Goal: Navigation & Orientation: Find specific page/section

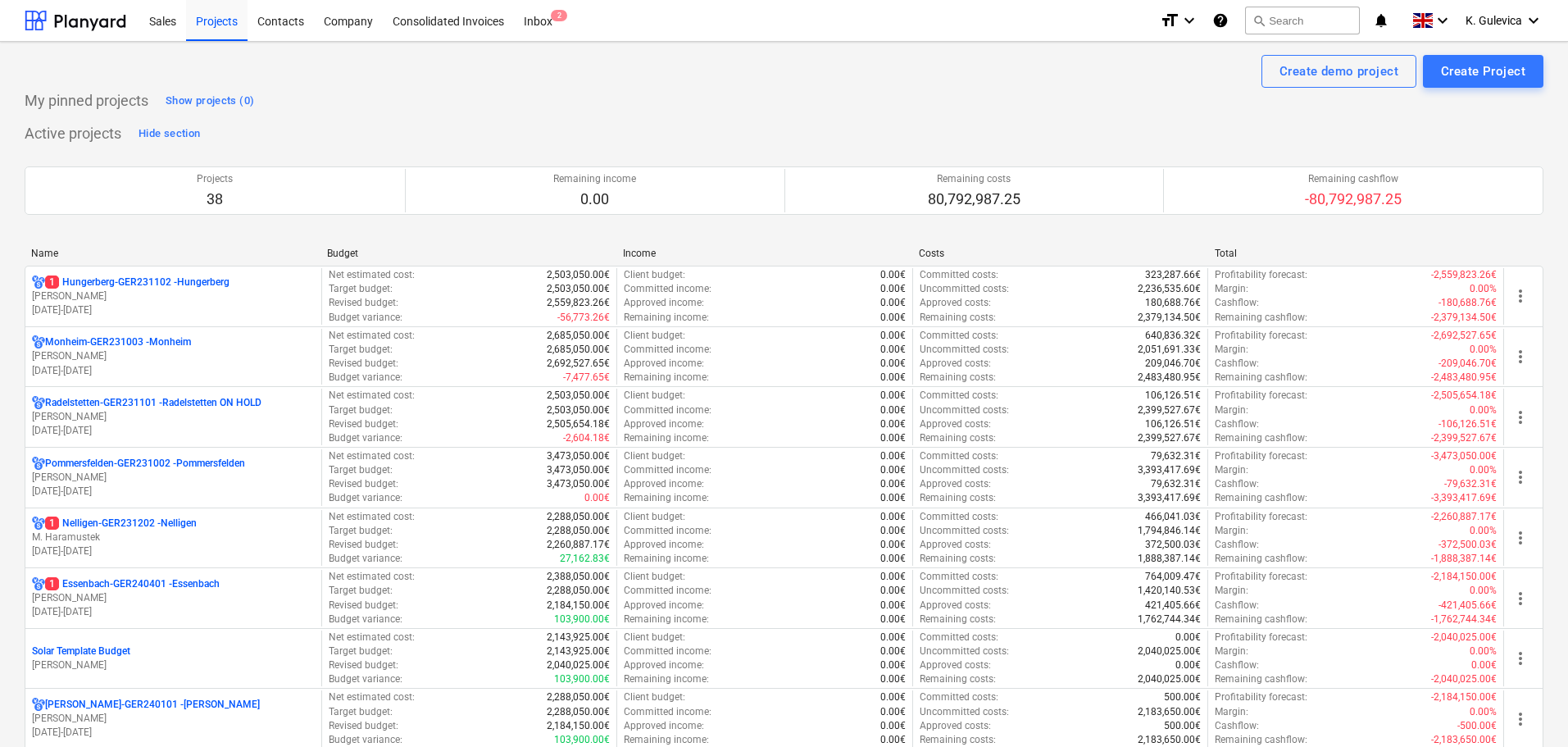
click at [183, 598] on p "[PERSON_NAME]" at bounding box center [174, 598] width 283 height 14
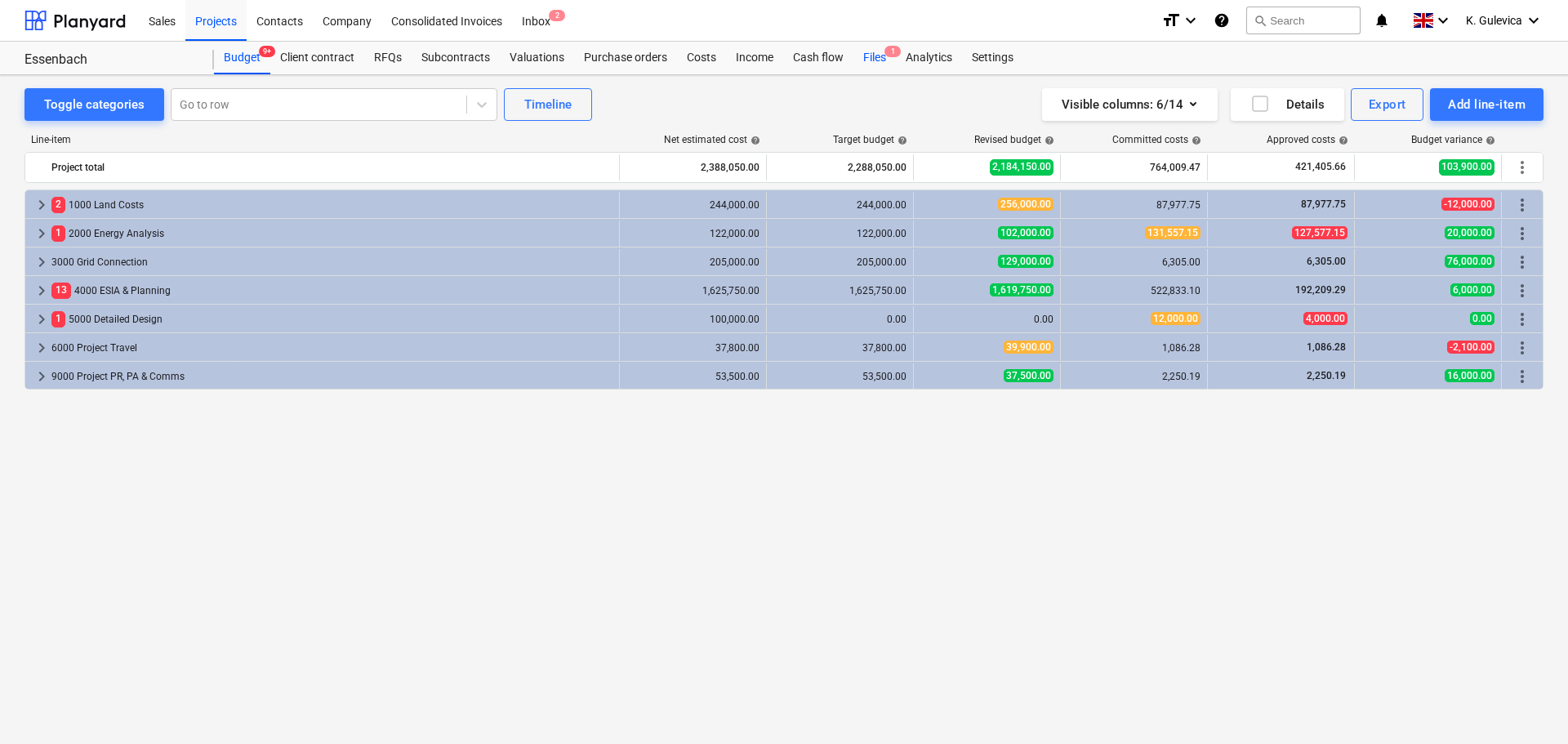
click at [883, 57] on div "Files 1" at bounding box center [874, 58] width 42 height 33
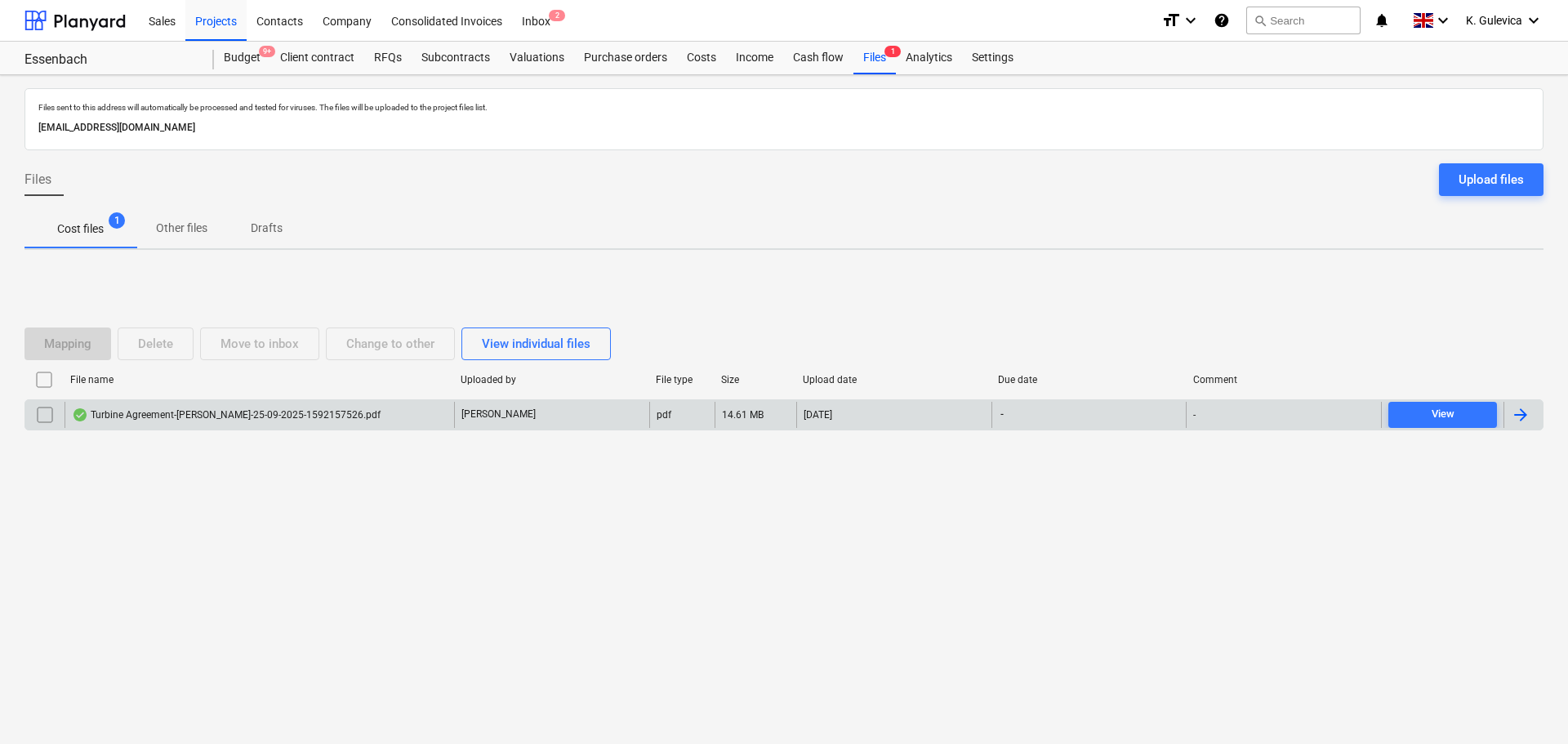
click at [306, 411] on div "Turbine Agreement-[PERSON_NAME]-25-09-2025-1592157526.pdf" at bounding box center [226, 415] width 309 height 13
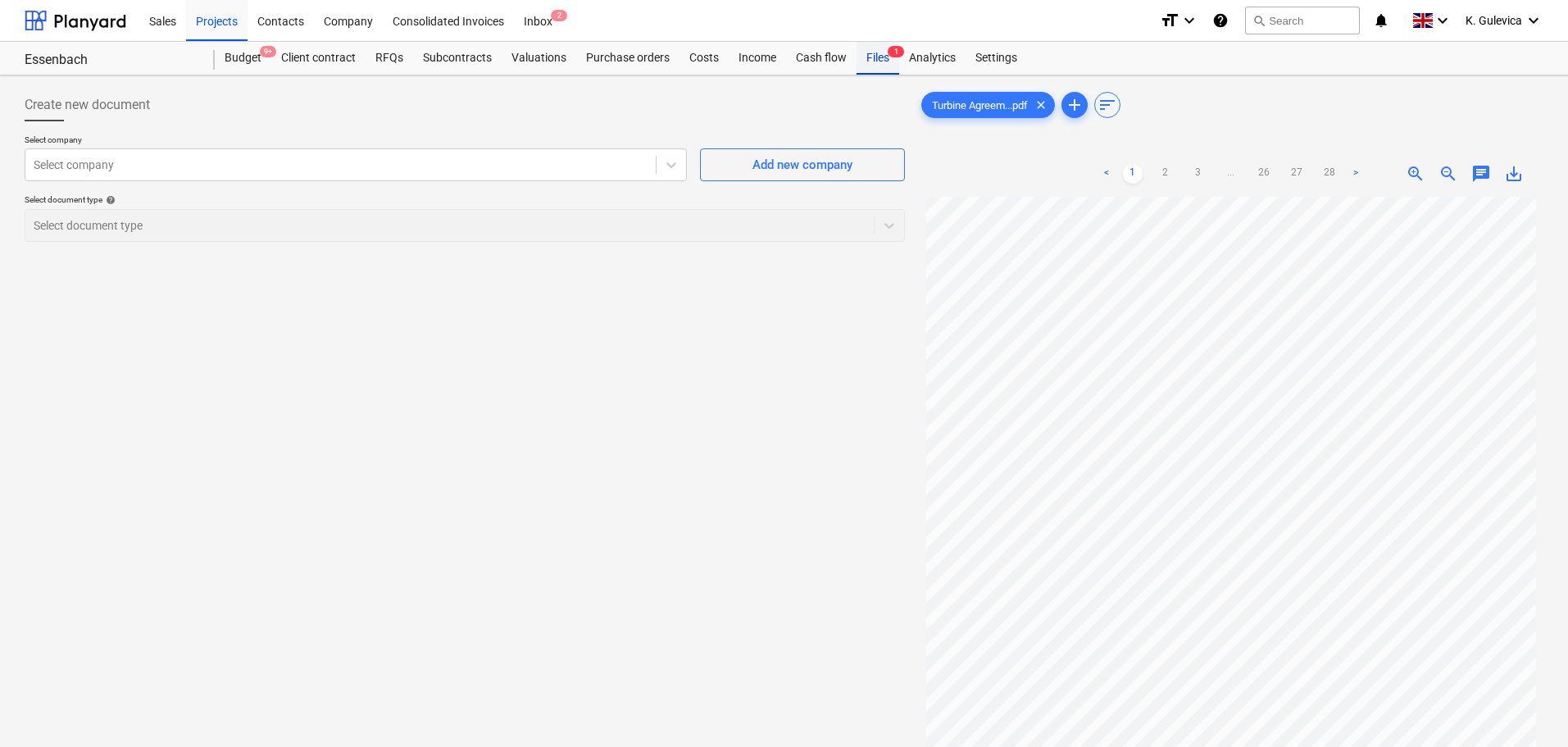
click at [882, 59] on div "Files 1" at bounding box center [877, 58] width 42 height 33
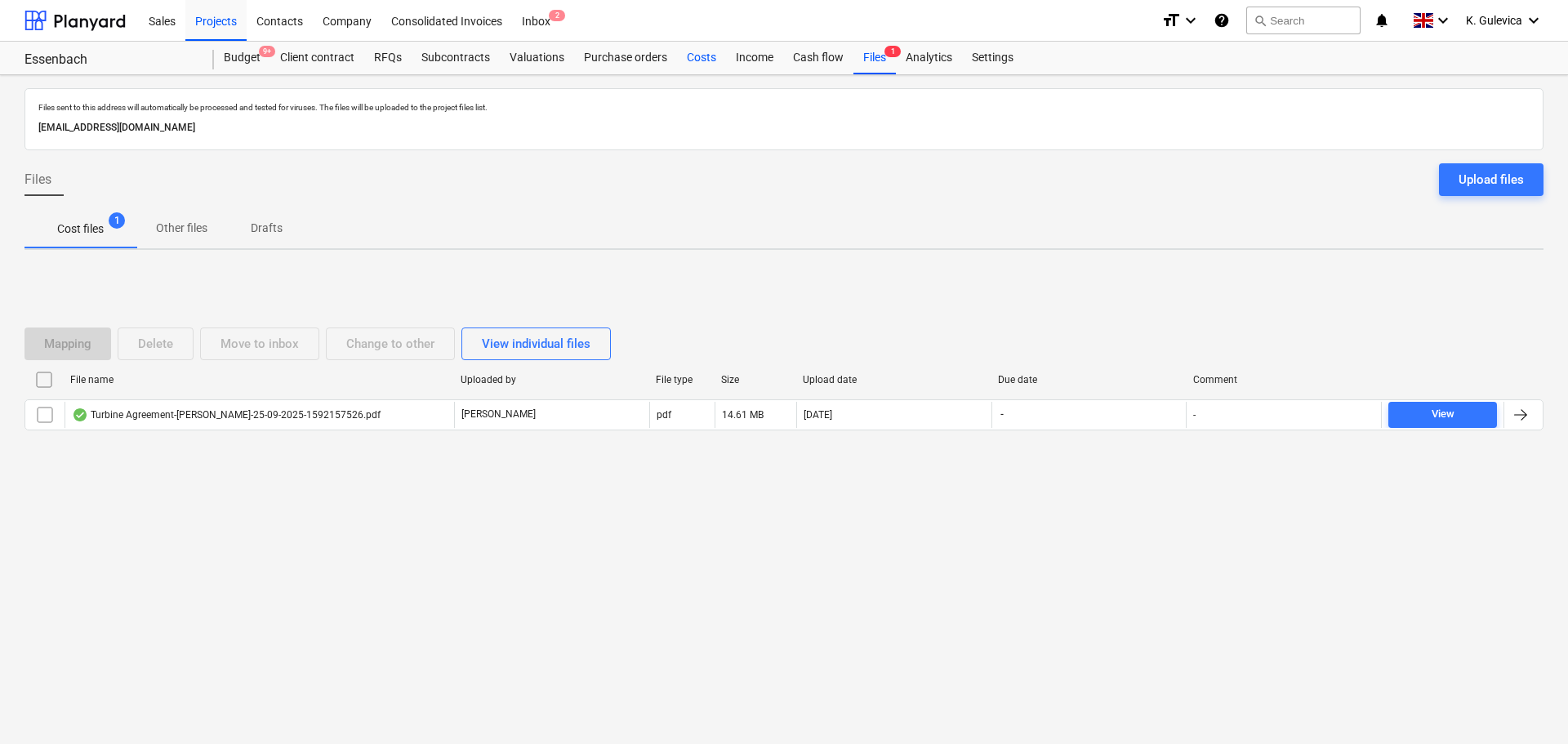
click at [713, 61] on div "Costs" at bounding box center [701, 58] width 49 height 33
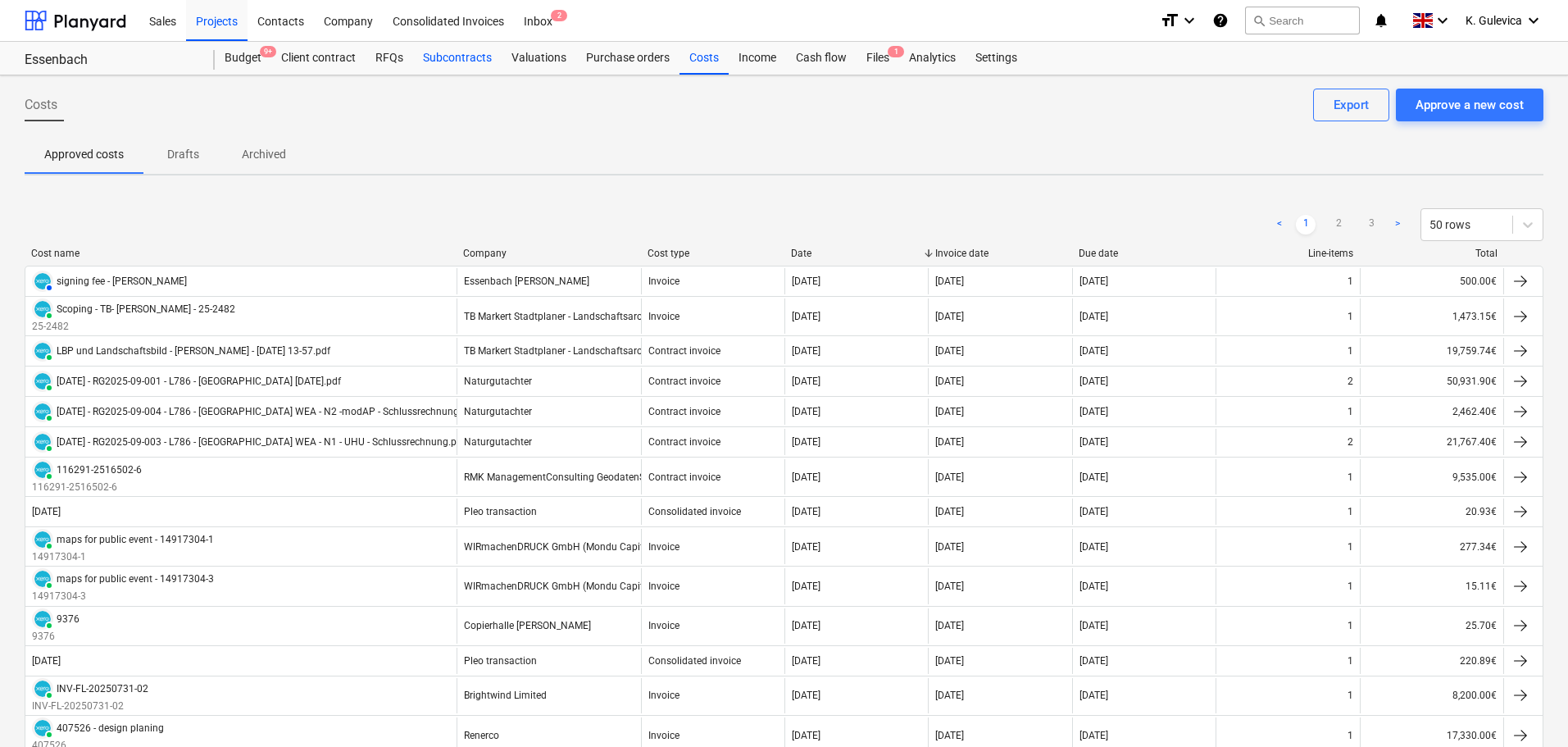
click at [476, 54] on div "Subcontracts" at bounding box center [457, 58] width 89 height 33
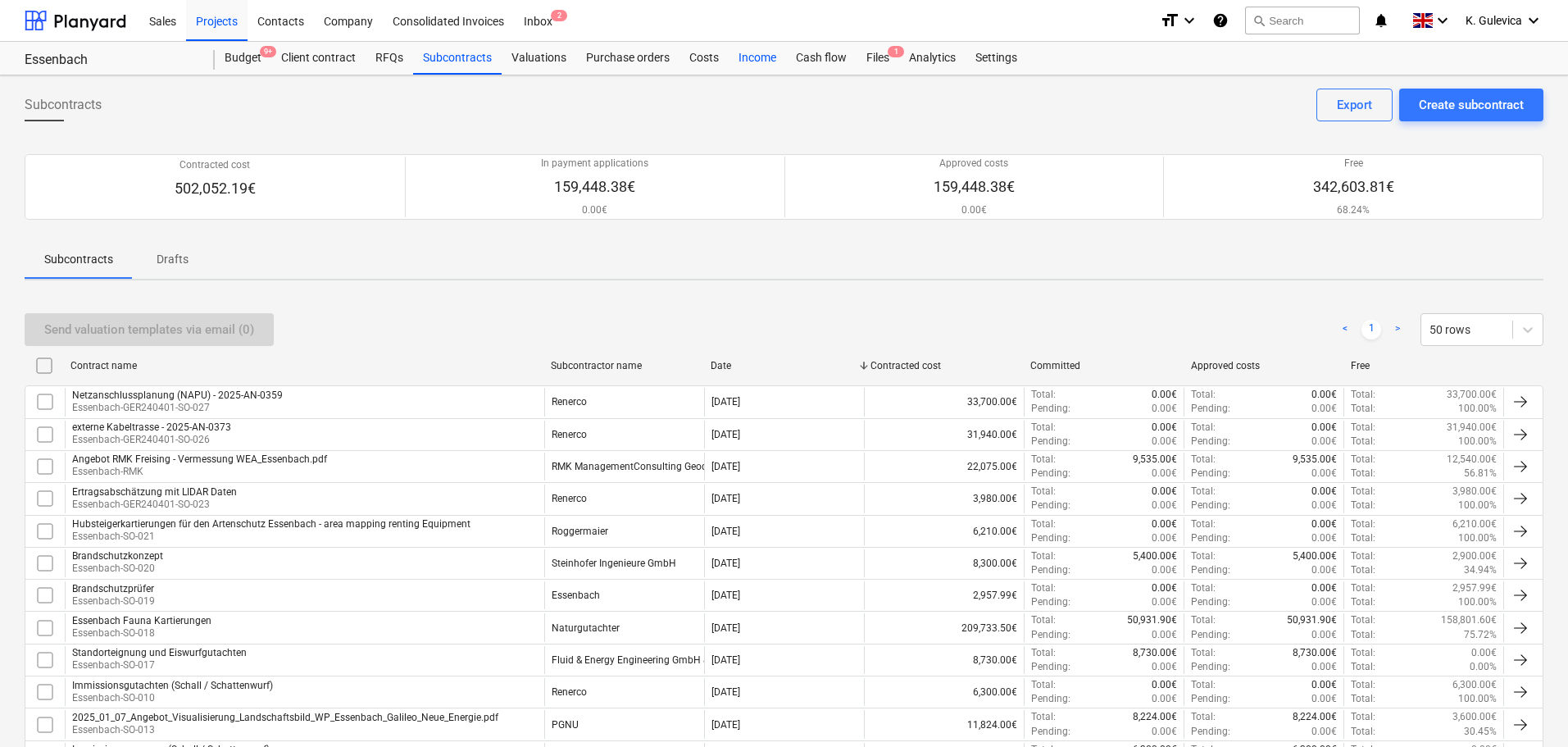
click at [749, 57] on div "Income" at bounding box center [757, 58] width 57 height 33
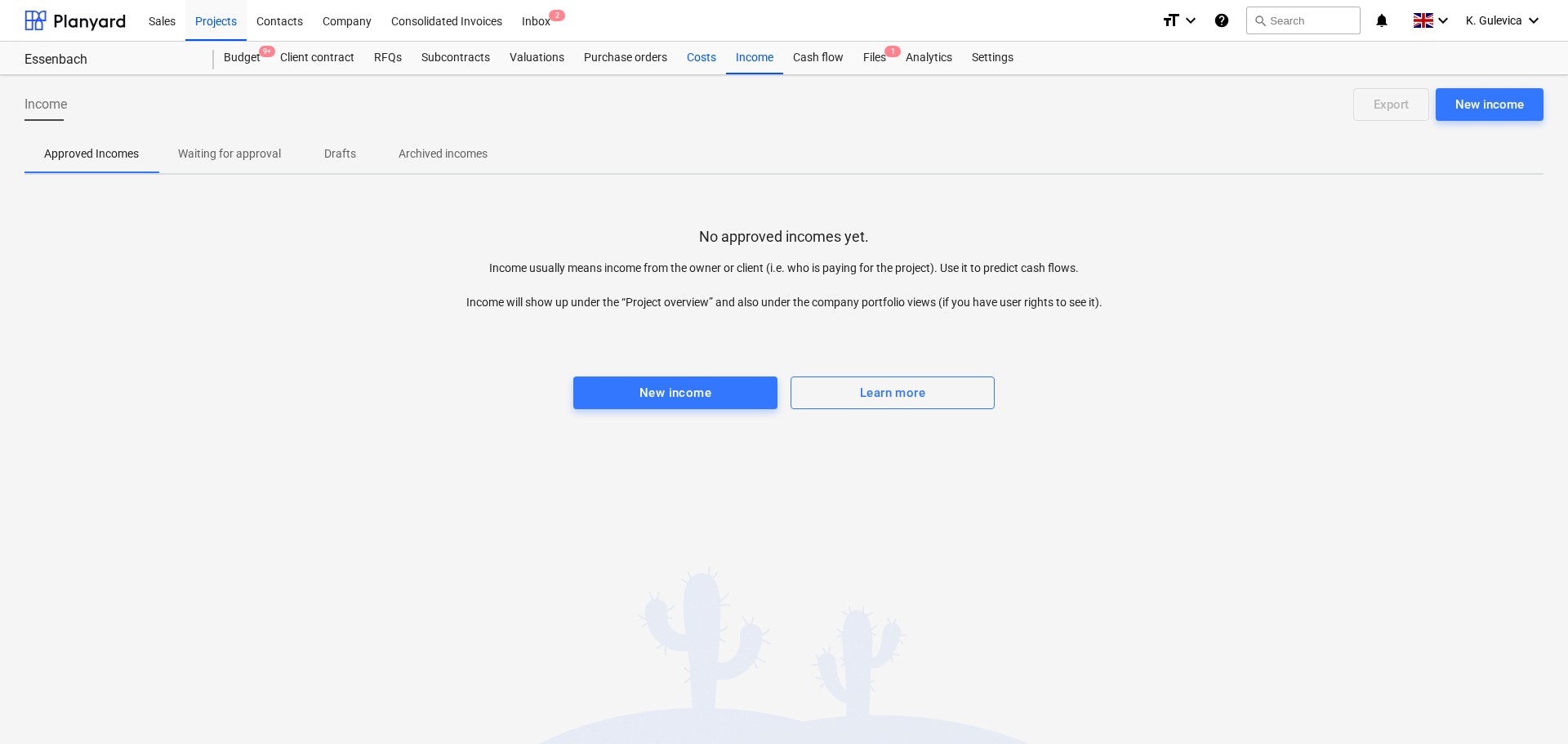
drag, startPoint x: 671, startPoint y: 61, endPoint x: 682, endPoint y: 64, distance: 11.4
click at [671, 62] on div "Purchase orders" at bounding box center [625, 58] width 103 height 33
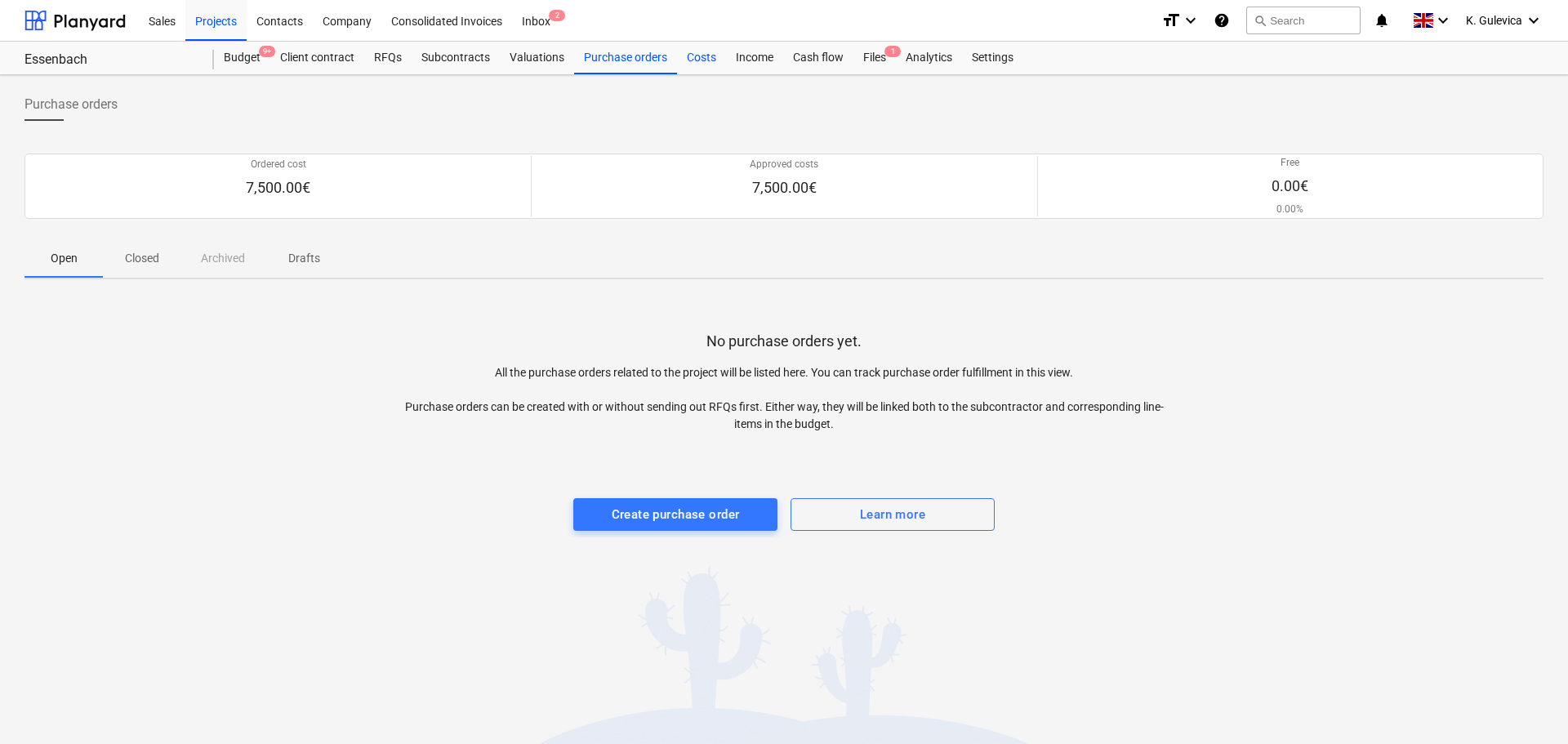
click at [695, 64] on div "Costs" at bounding box center [701, 58] width 49 height 33
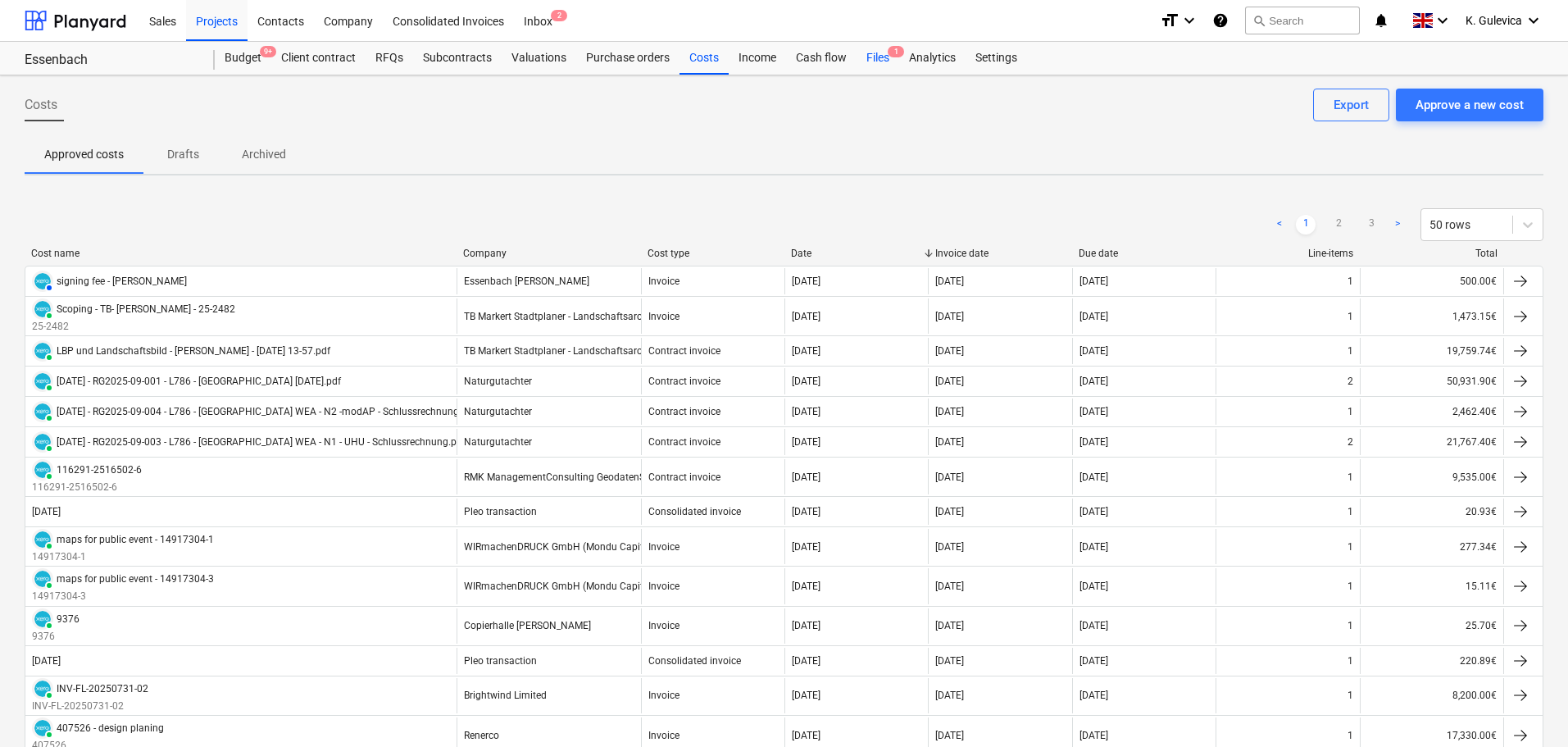
click at [875, 57] on div "Files 1" at bounding box center [877, 58] width 42 height 33
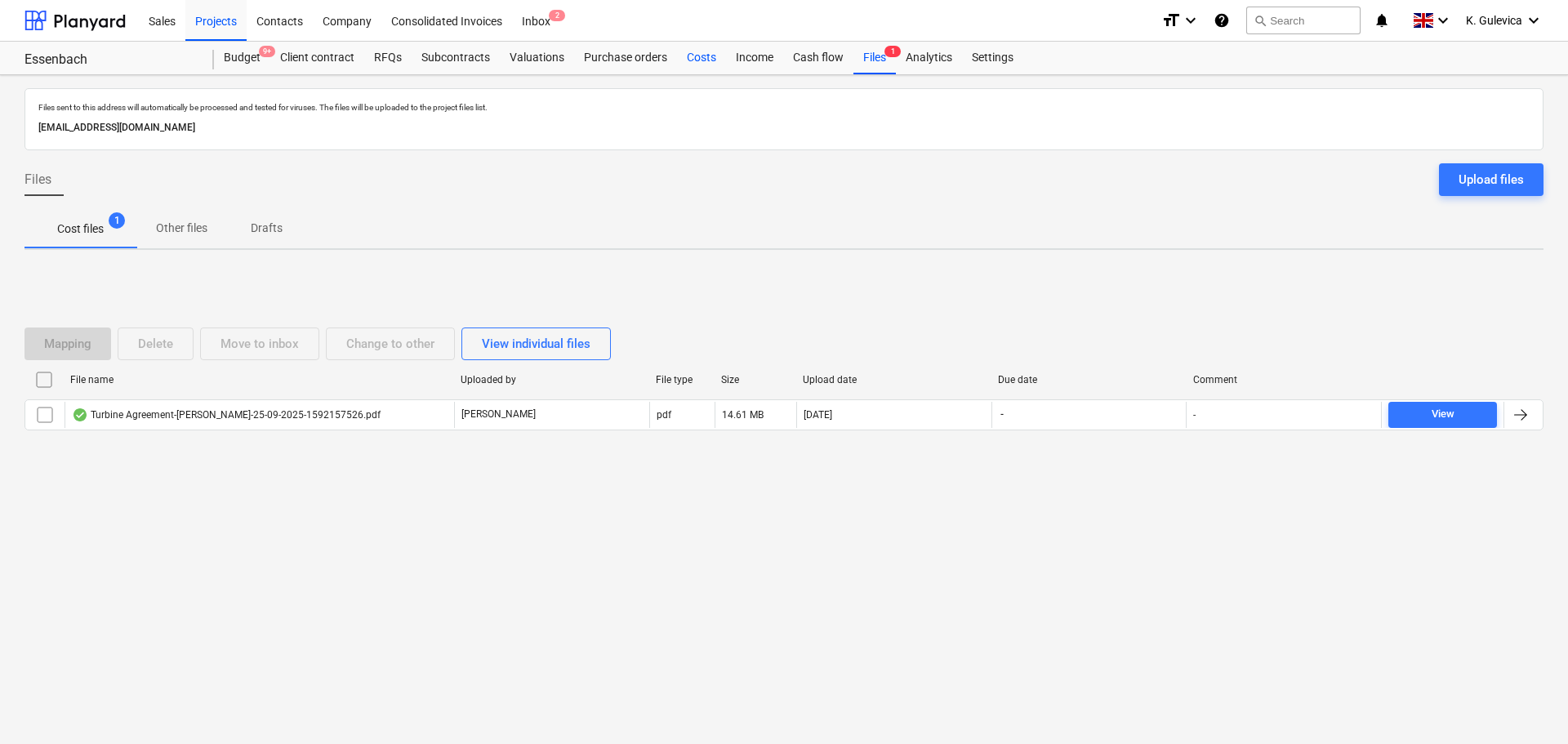
click at [701, 55] on div "Costs" at bounding box center [701, 58] width 49 height 33
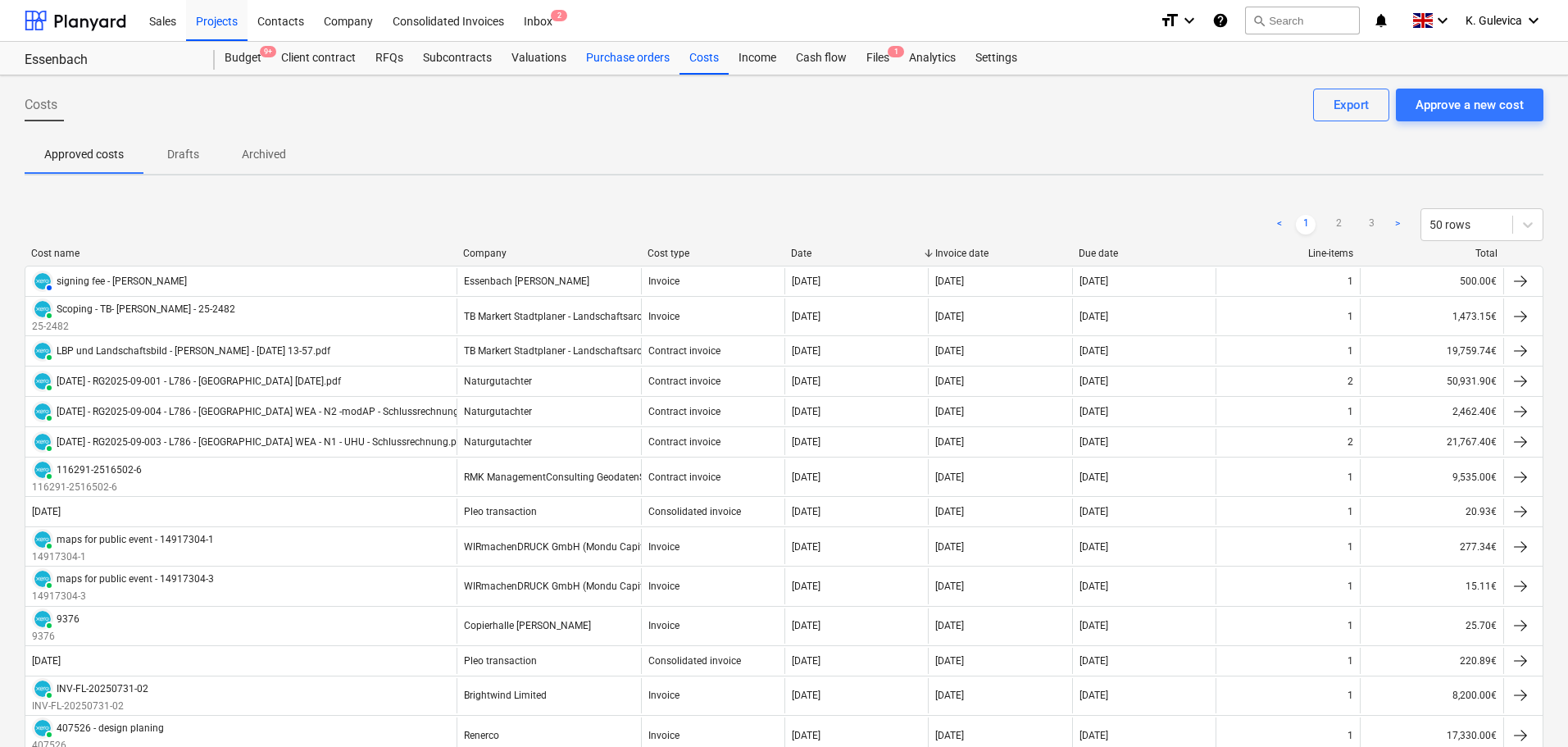
click at [633, 63] on div "Purchase orders" at bounding box center [628, 58] width 104 height 33
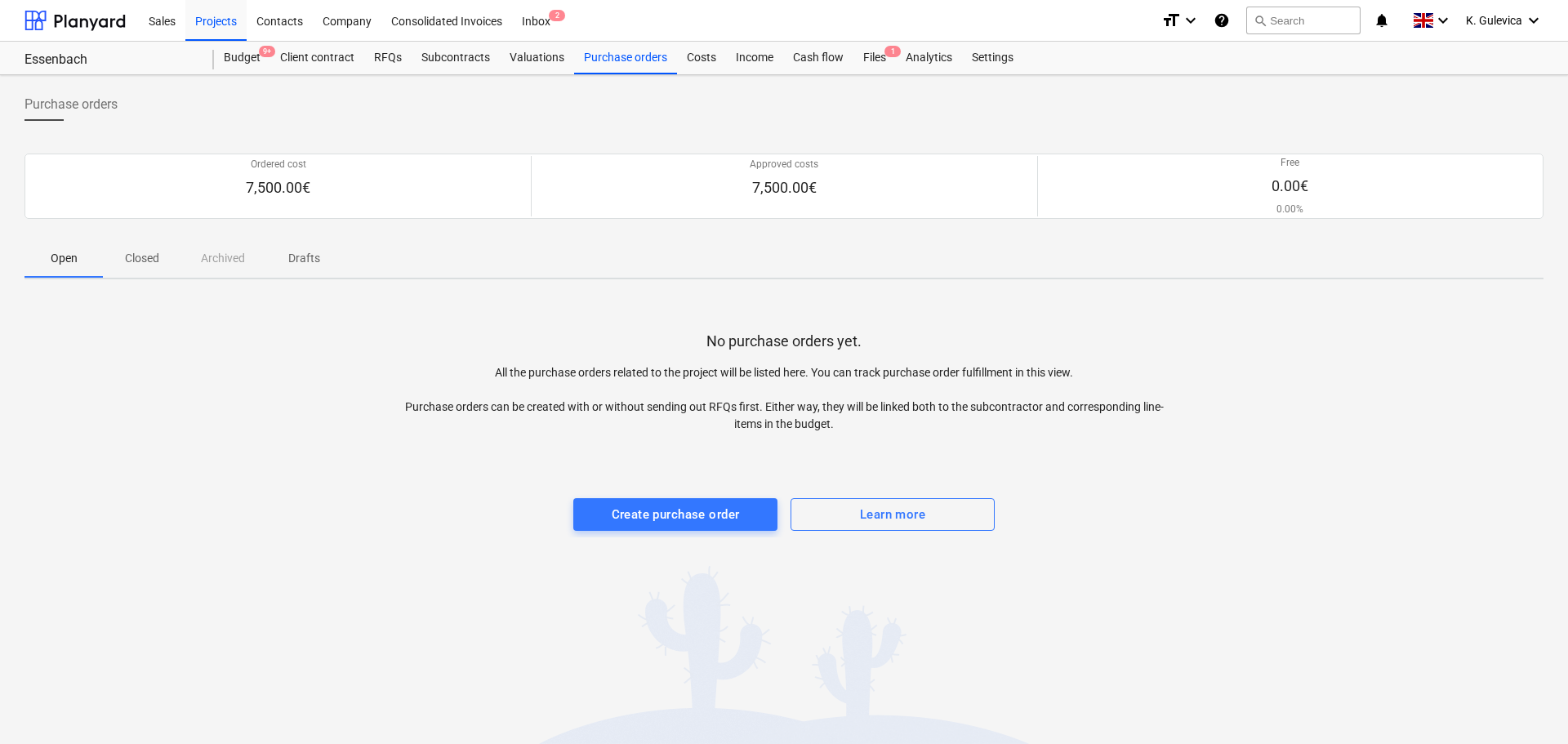
click at [135, 258] on p "Closed" at bounding box center [142, 259] width 40 height 17
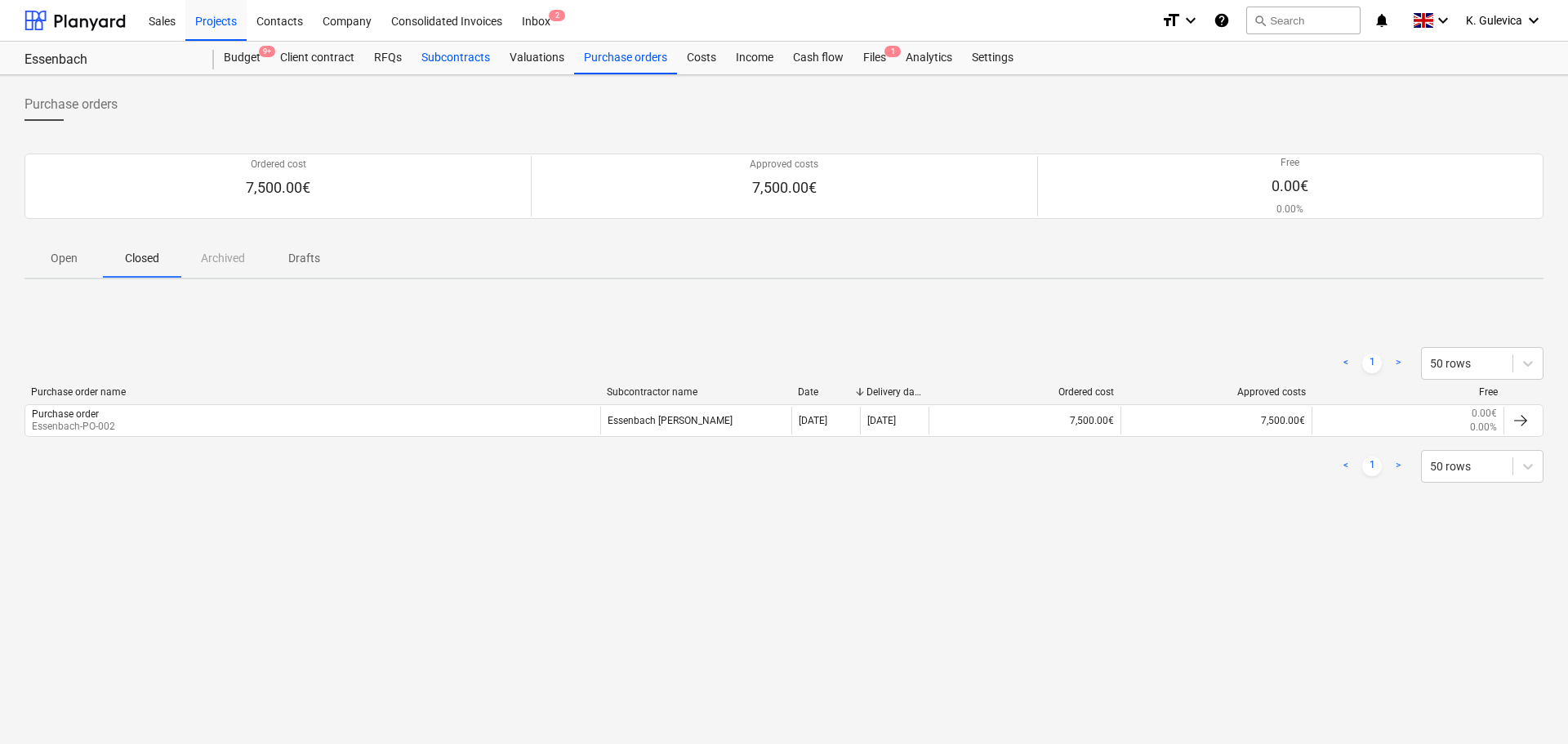
click at [460, 50] on div "Subcontracts" at bounding box center [455, 58] width 89 height 33
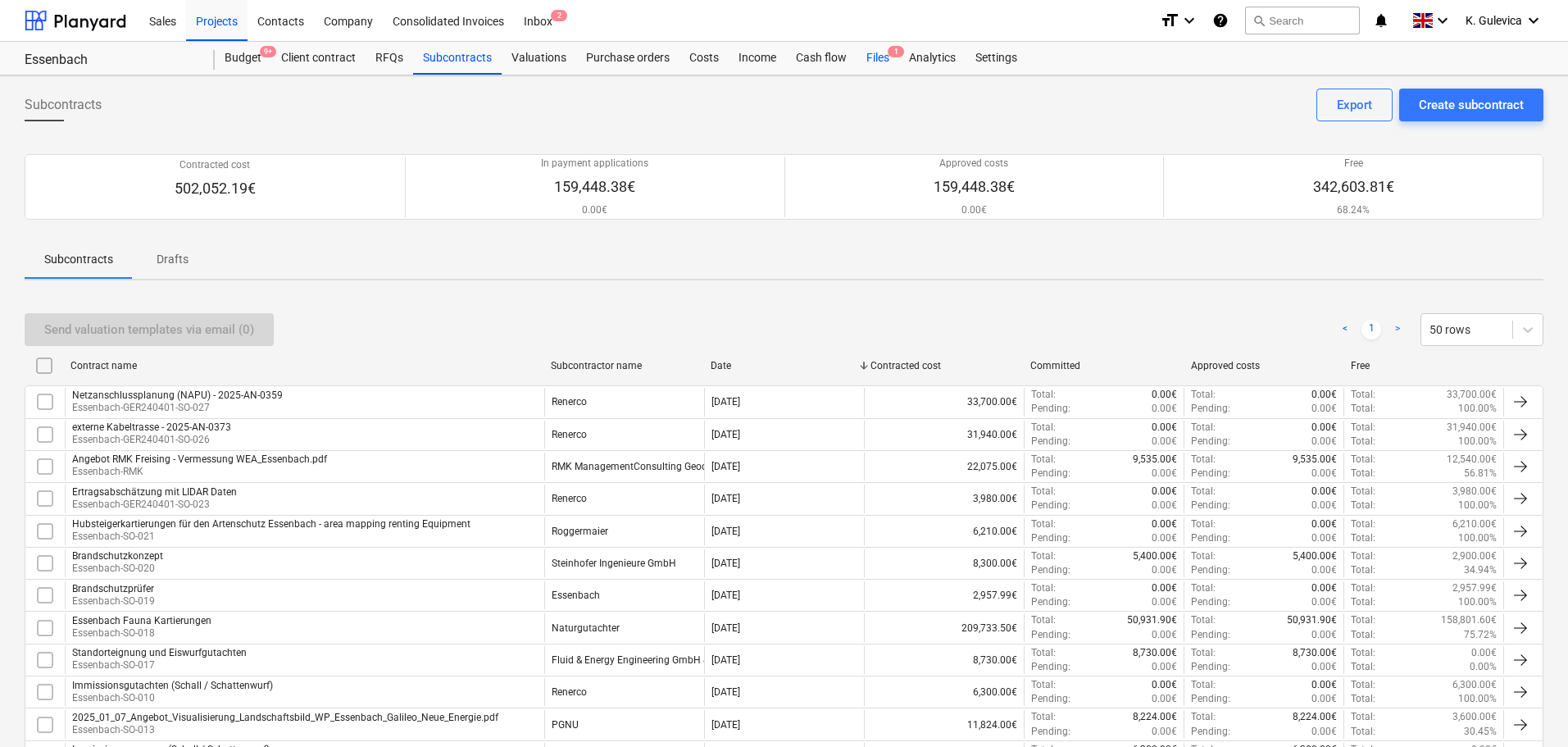
click at [880, 60] on div "Files 1" at bounding box center [877, 58] width 42 height 33
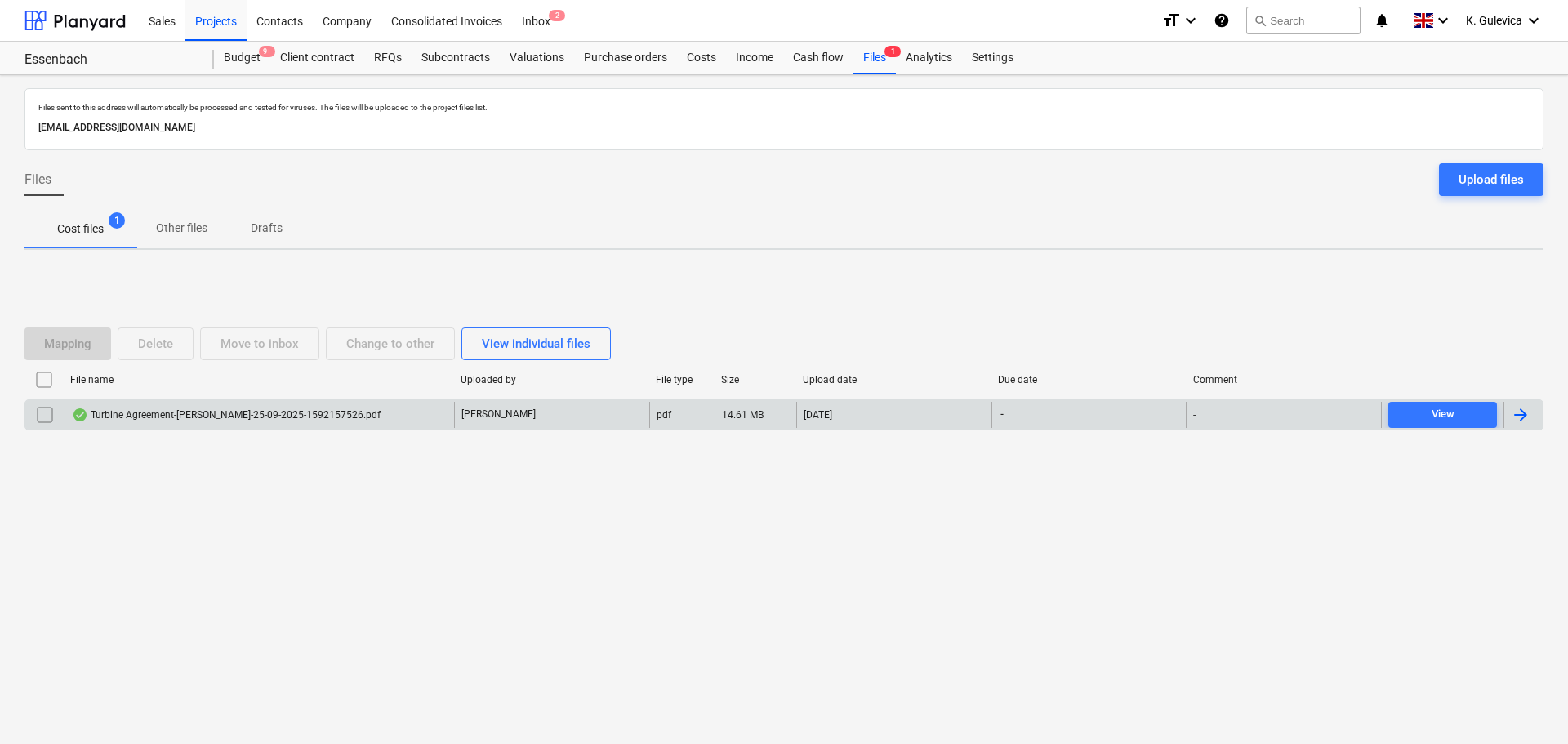
click at [34, 415] on input "checkbox" at bounding box center [45, 415] width 26 height 26
click at [137, 346] on button "Delete" at bounding box center [156, 344] width 76 height 33
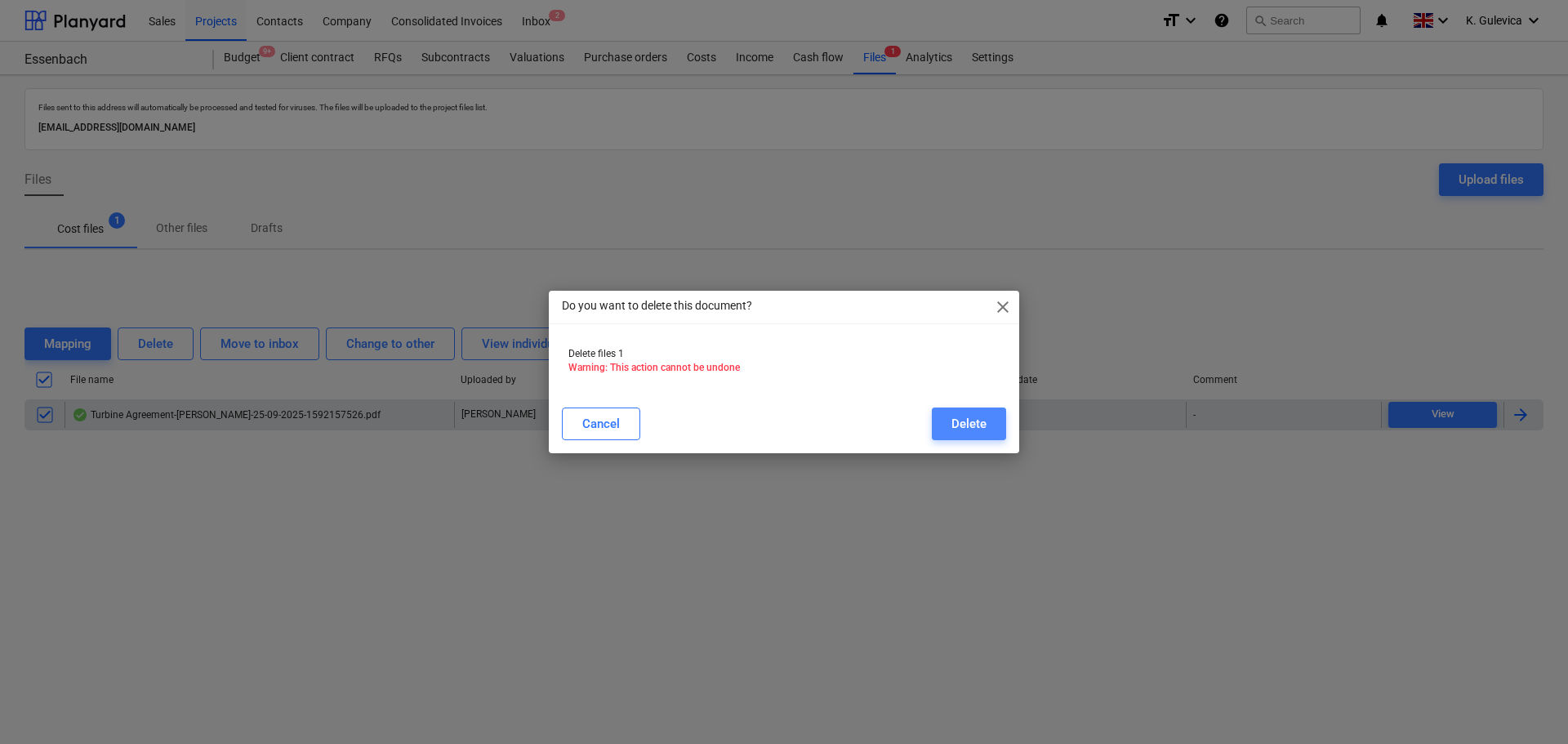
click at [981, 424] on div "Delete" at bounding box center [968, 423] width 35 height 22
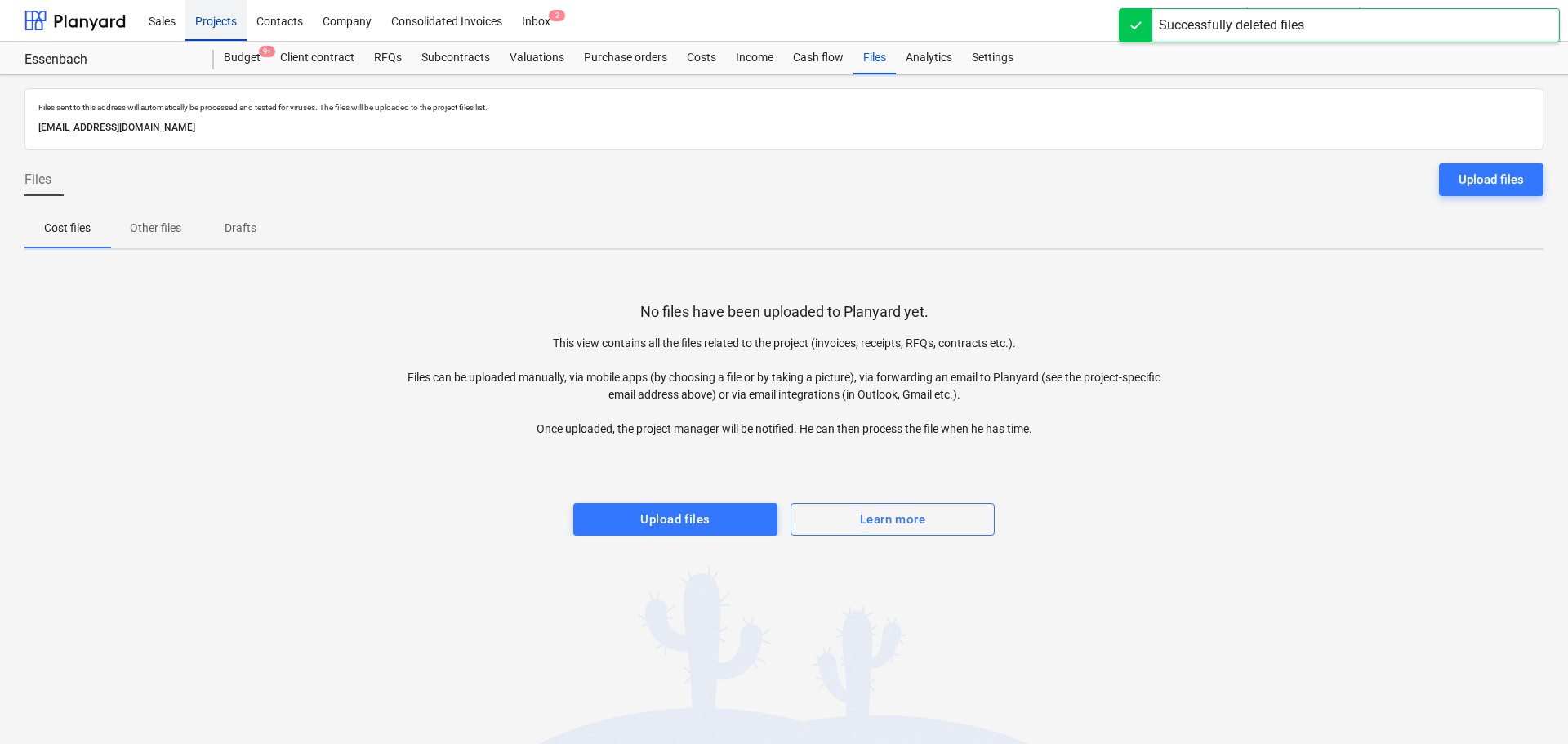
click at [234, 23] on div "Projects" at bounding box center [216, 20] width 61 height 41
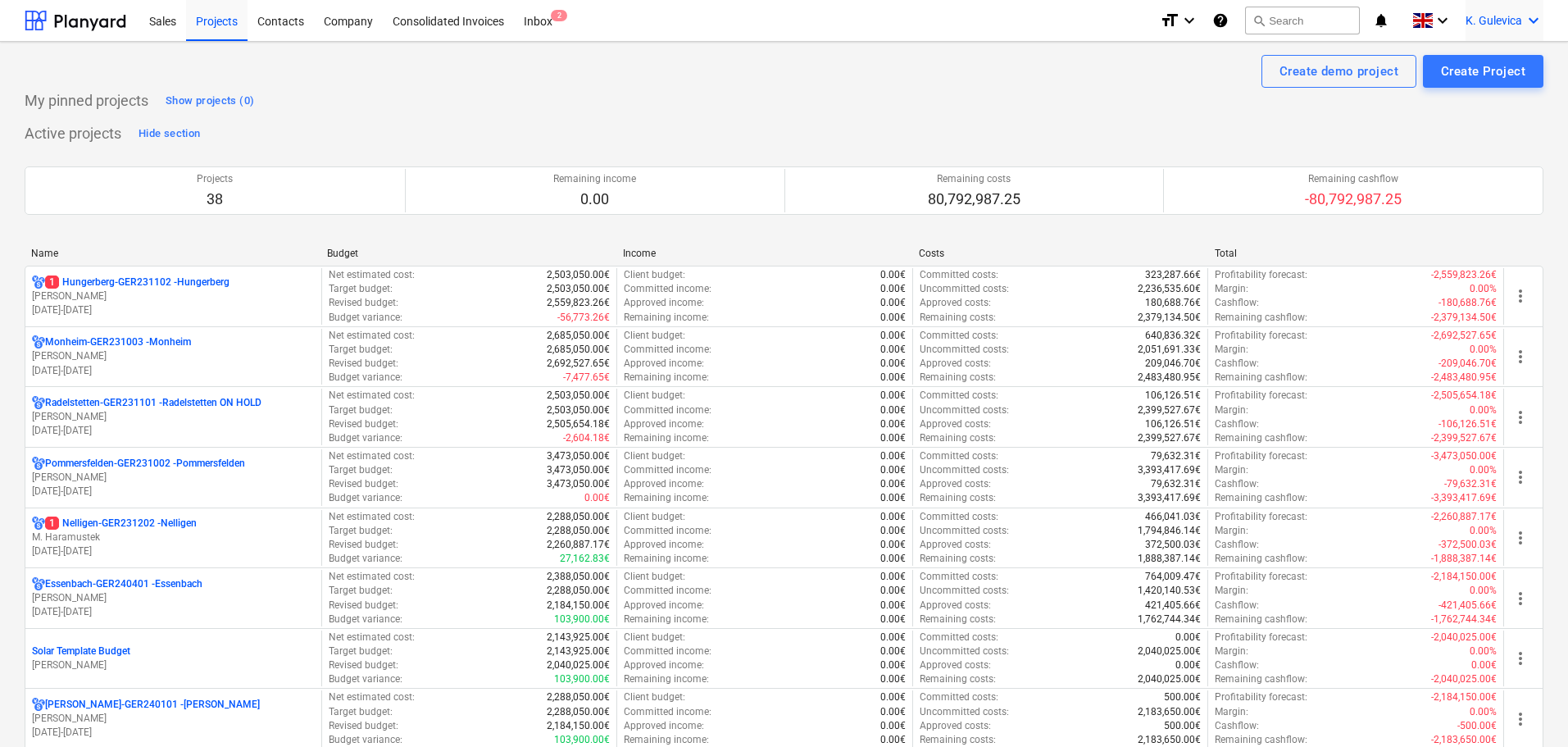
click at [1480, 15] on span "K. Gulevica" at bounding box center [1494, 20] width 57 height 13
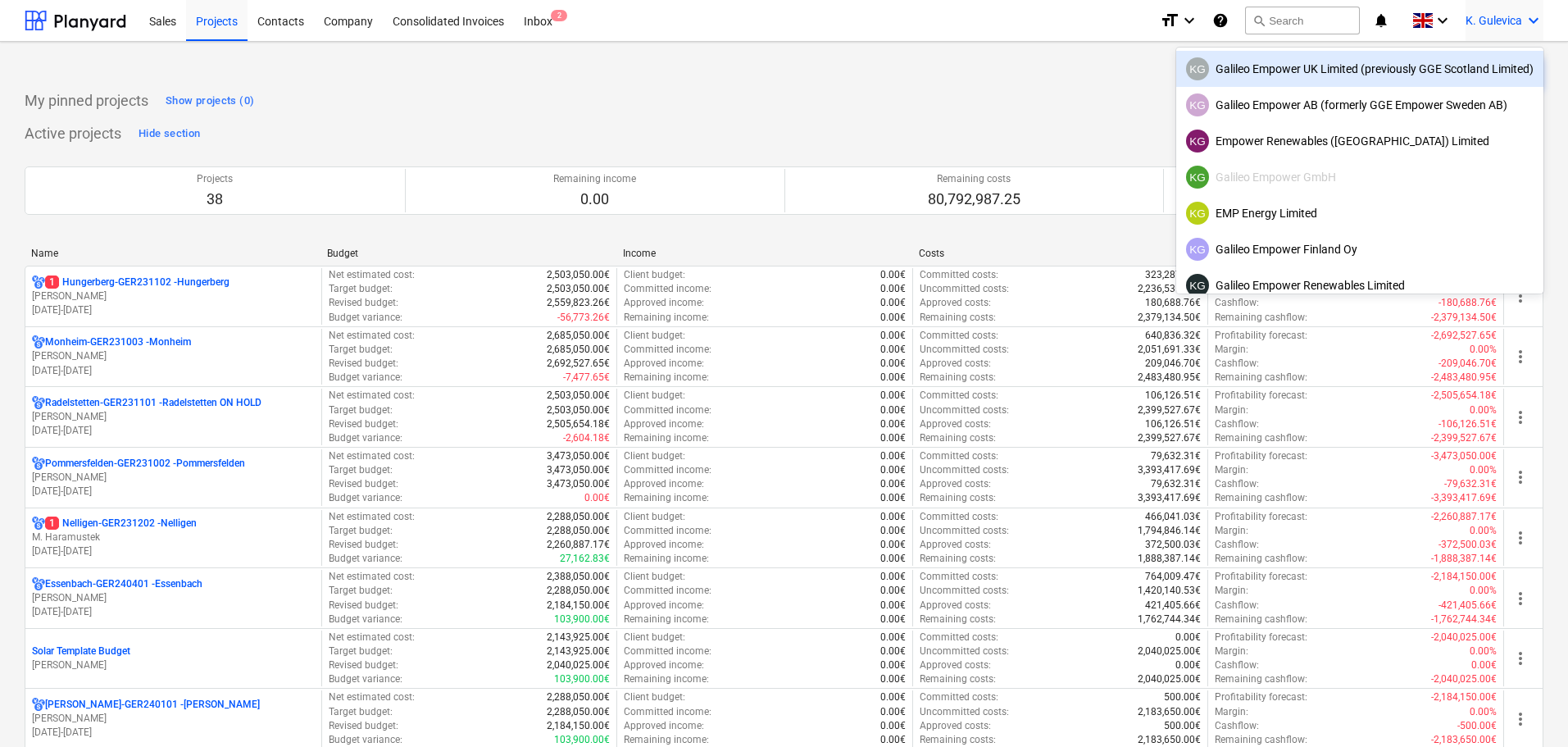
click at [1292, 68] on div "KG Galileo Empower UK Limited (previously GGE Scotland Limited)" at bounding box center [1360, 68] width 348 height 23
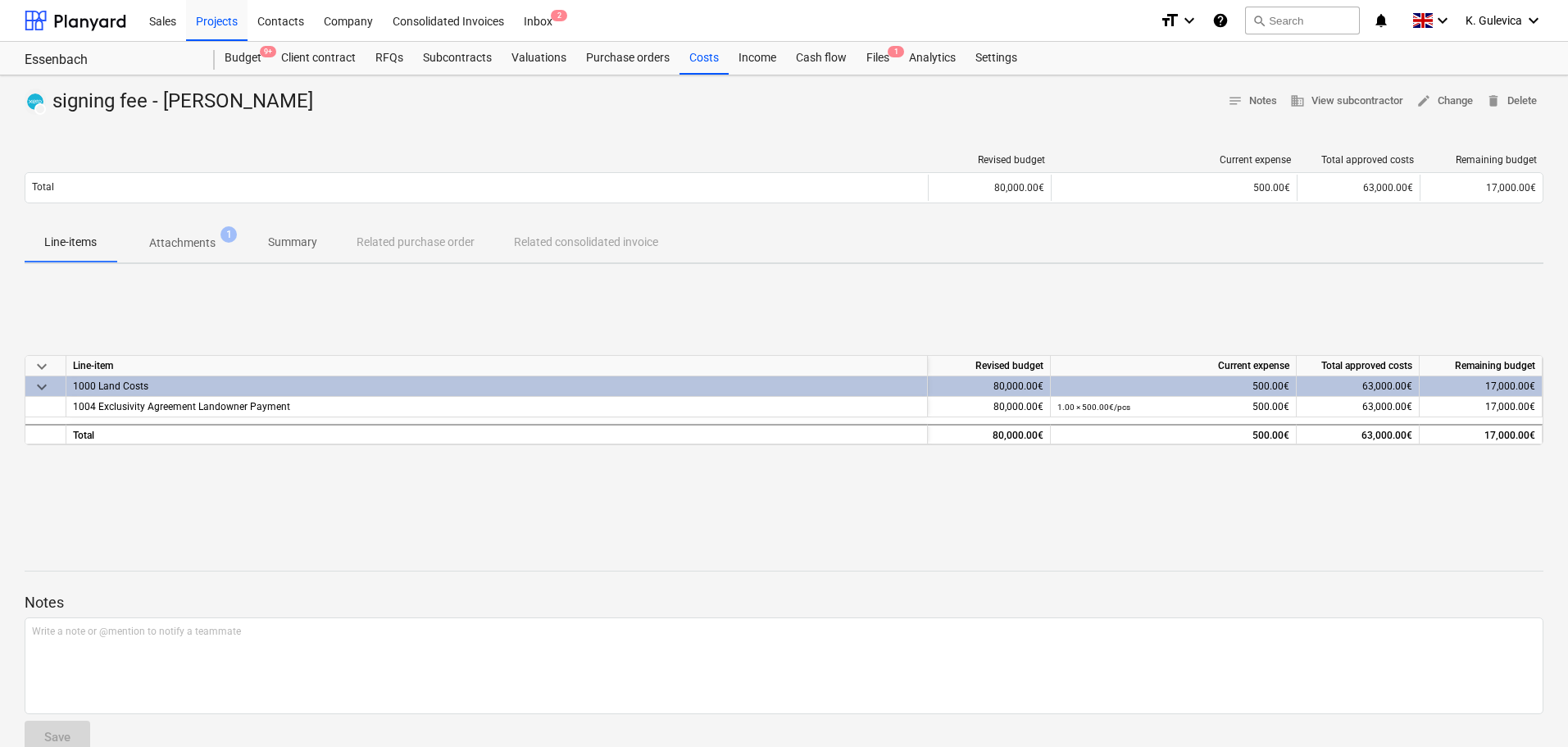
click at [294, 244] on p "Summary" at bounding box center [292, 243] width 49 height 17
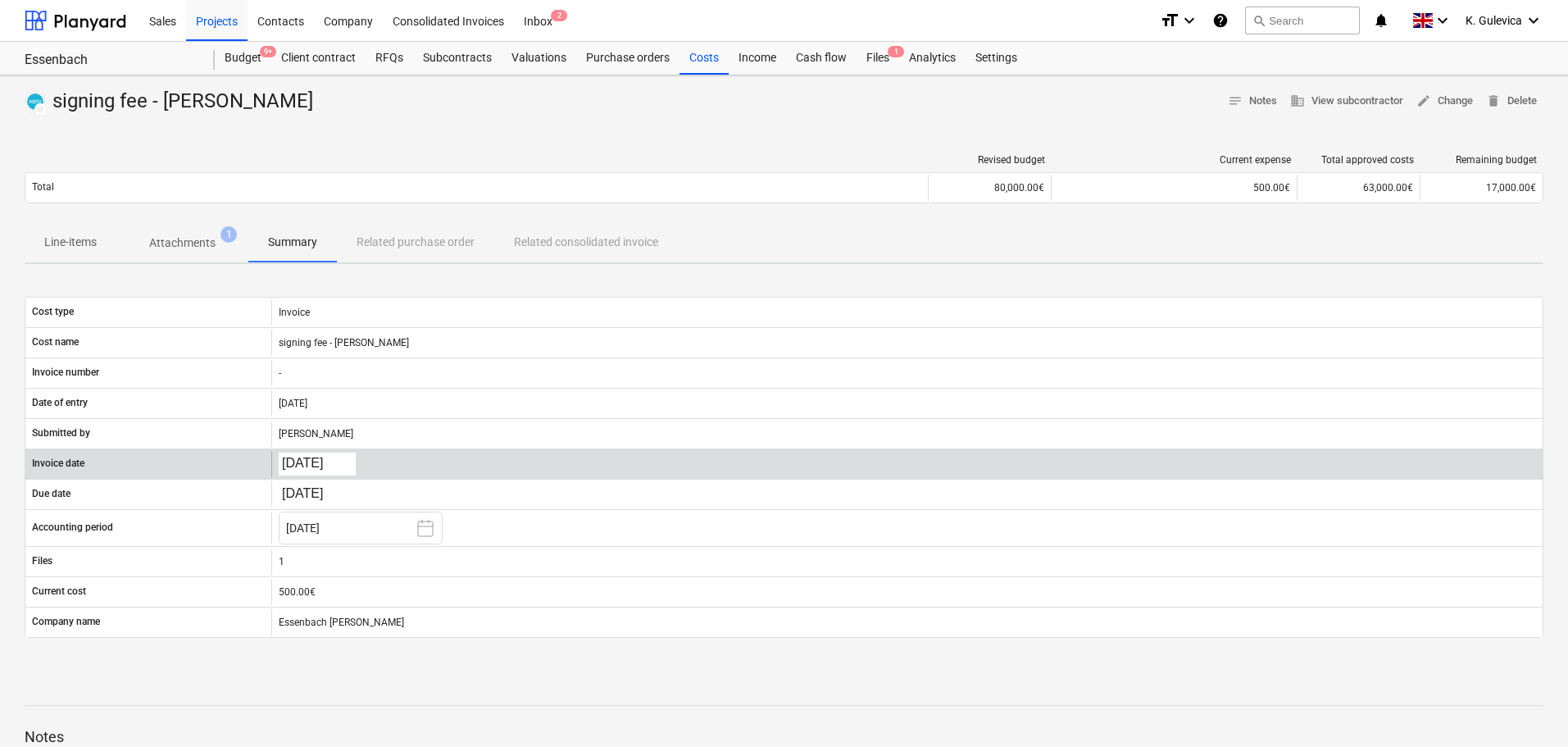
click at [307, 469] on body "Sales Projects Contacts Company Consolidated Invoices Inbox 2 format_size keybo…" at bounding box center [784, 373] width 1568 height 747
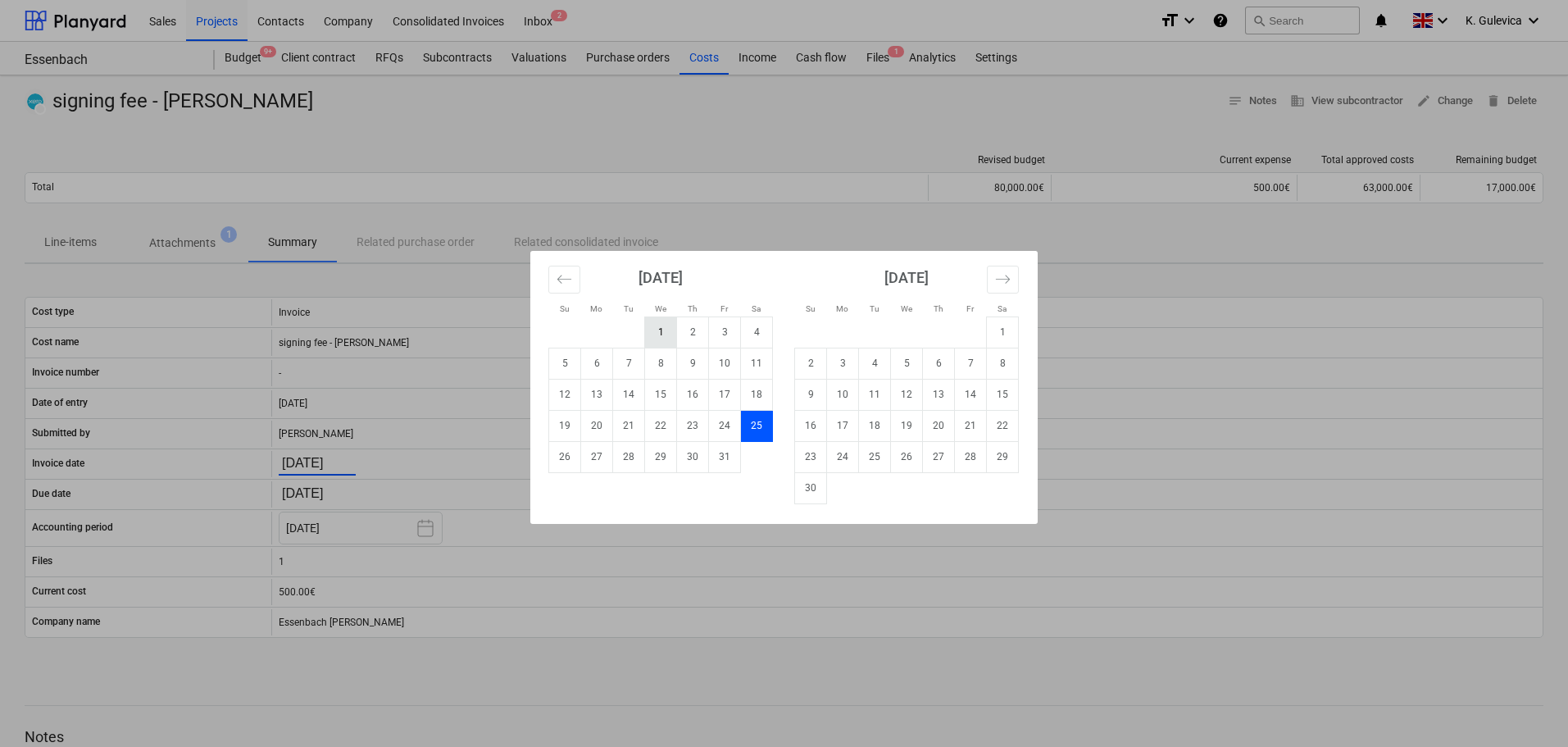
click at [661, 326] on td "1" at bounding box center [661, 332] width 32 height 31
type input "[DATE]"
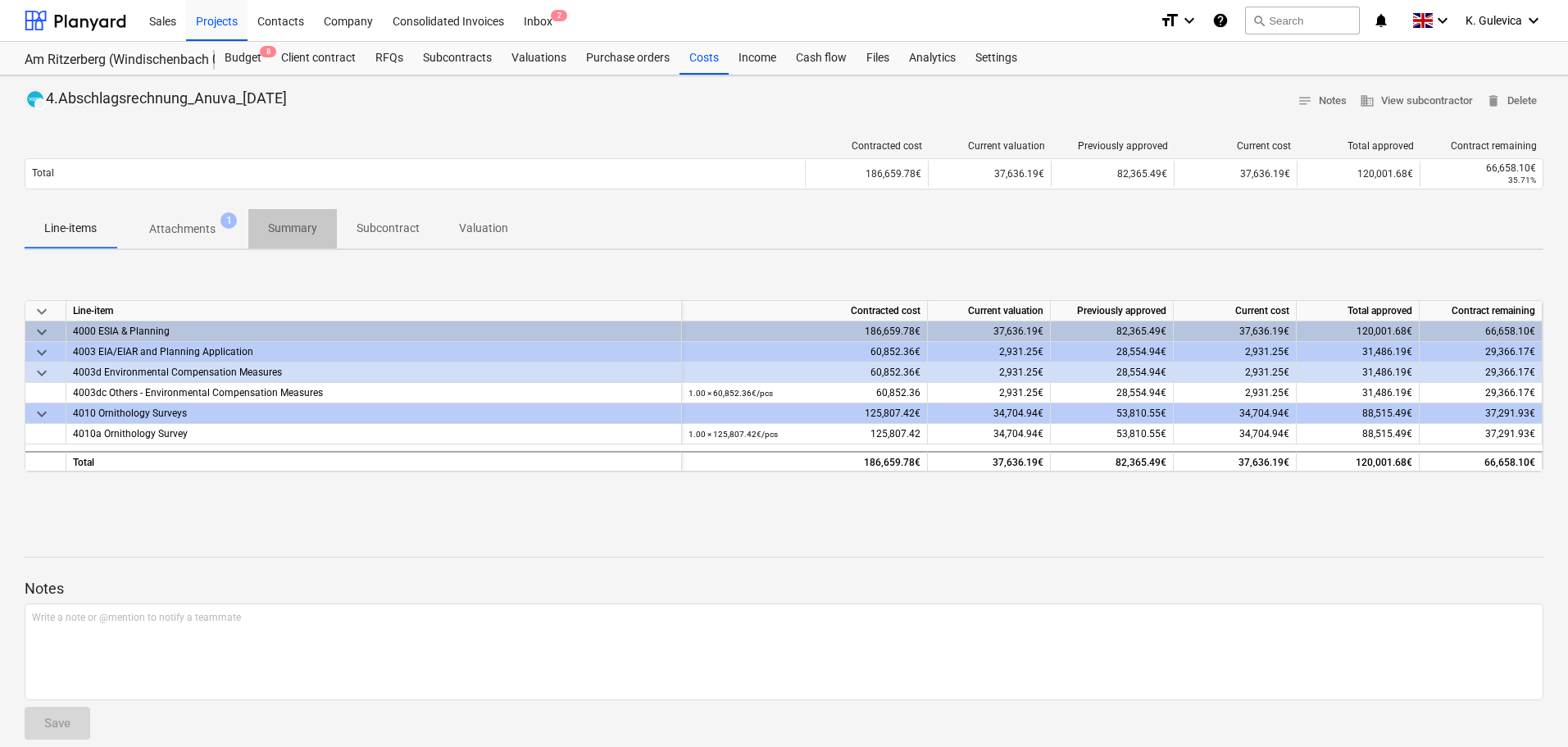
click at [294, 224] on p "Summary" at bounding box center [292, 228] width 49 height 17
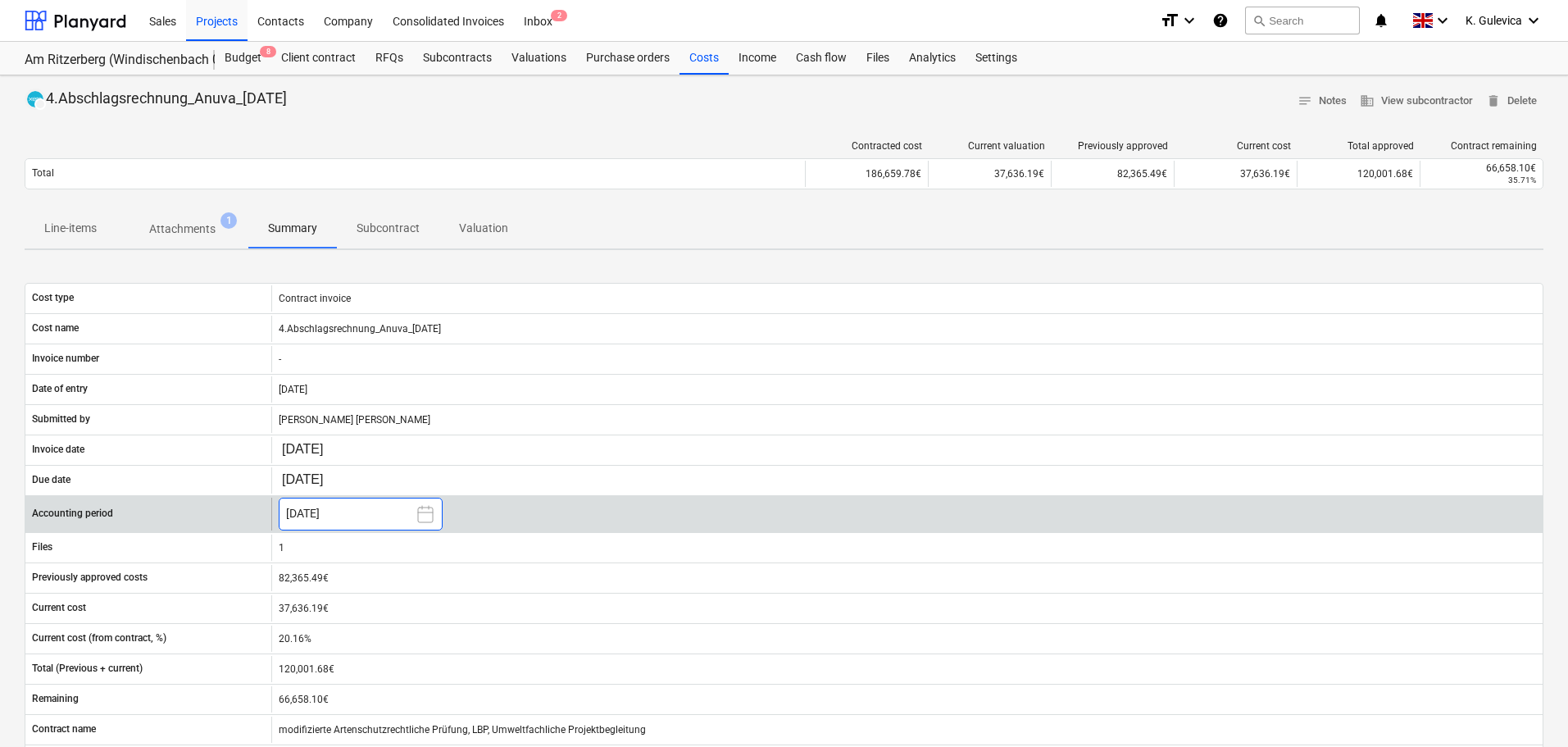
click at [362, 518] on button "[DATE]" at bounding box center [361, 514] width 164 height 33
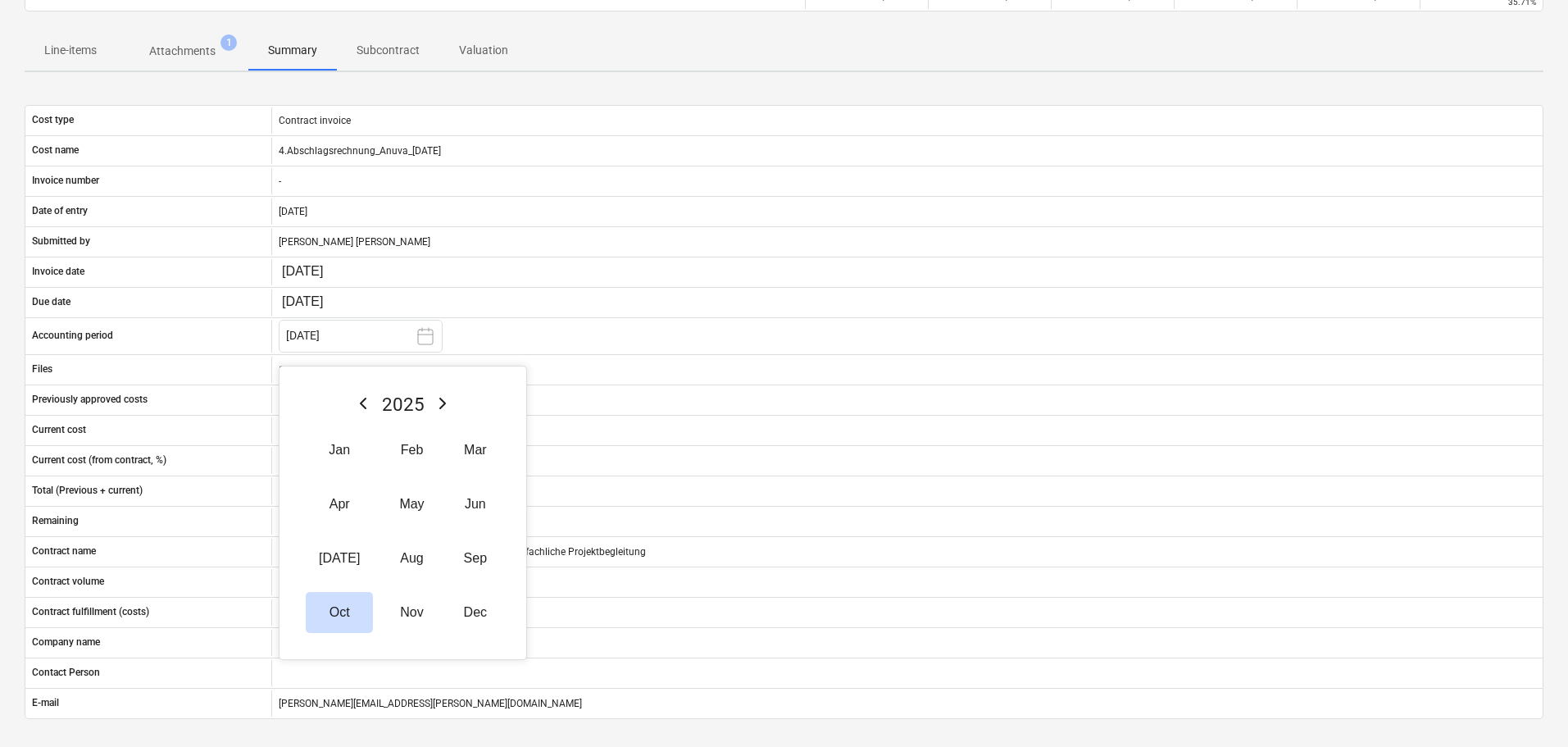
scroll to position [246, 0]
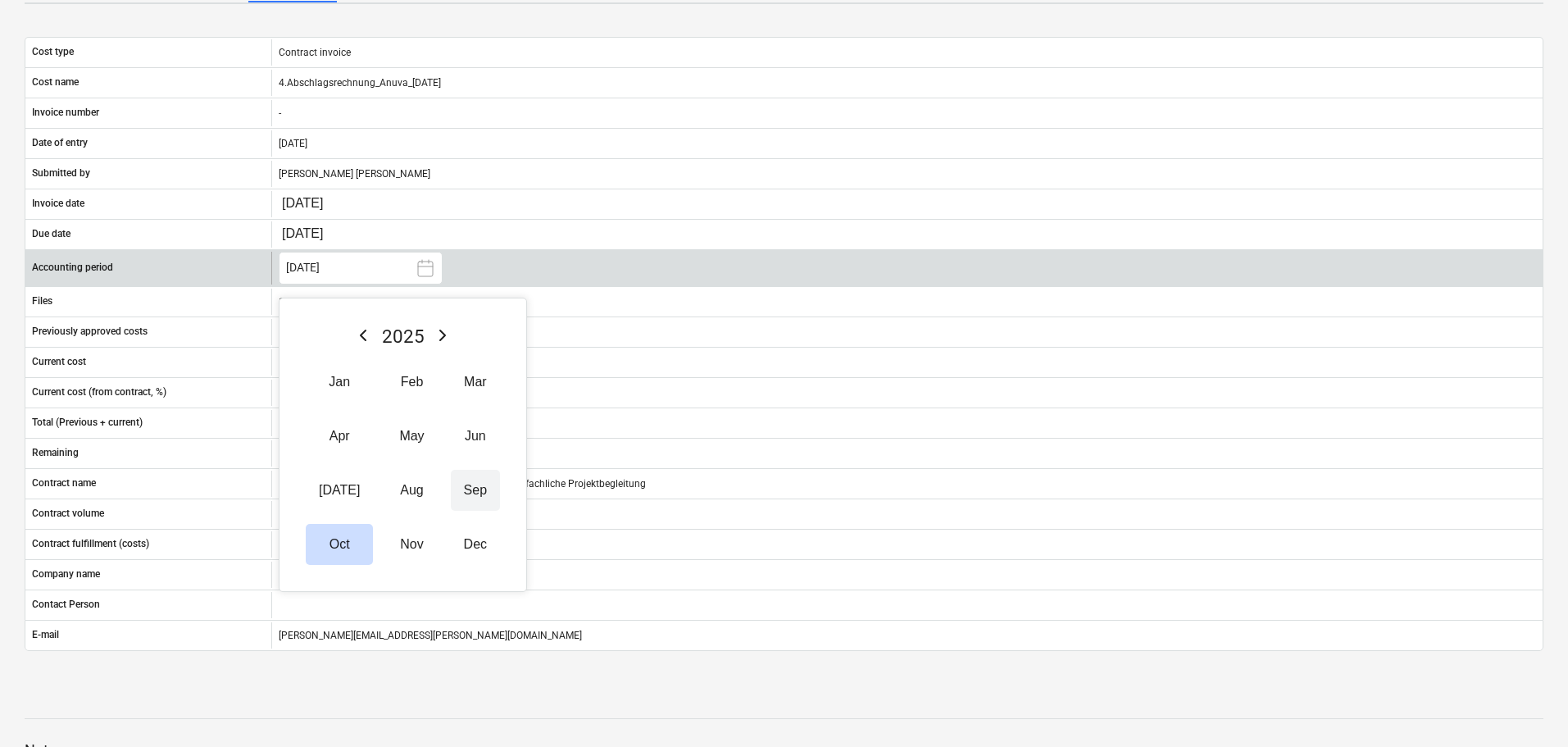
click at [461, 499] on button "Sep" at bounding box center [475, 490] width 49 height 41
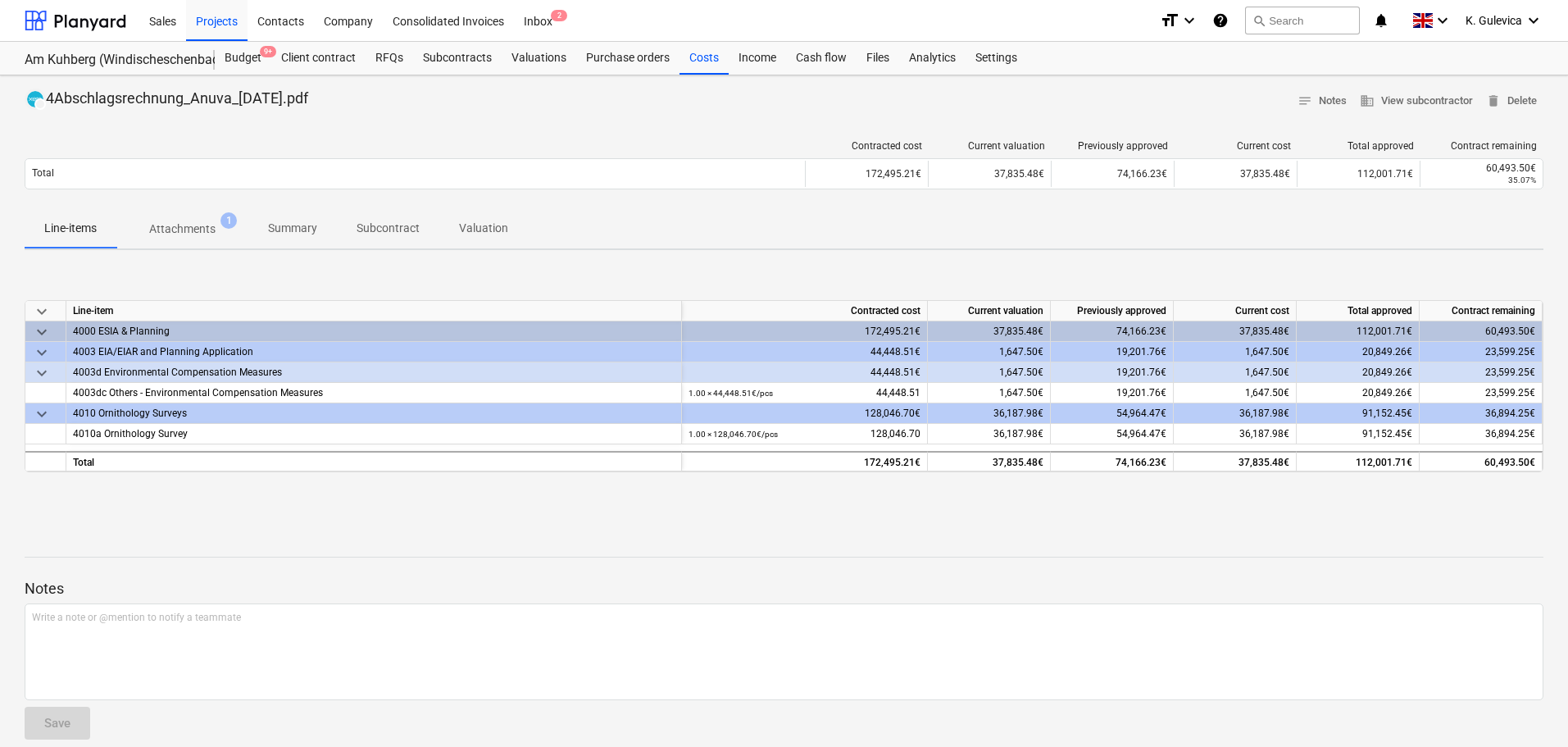
click at [280, 218] on span "Summary" at bounding box center [293, 228] width 89 height 27
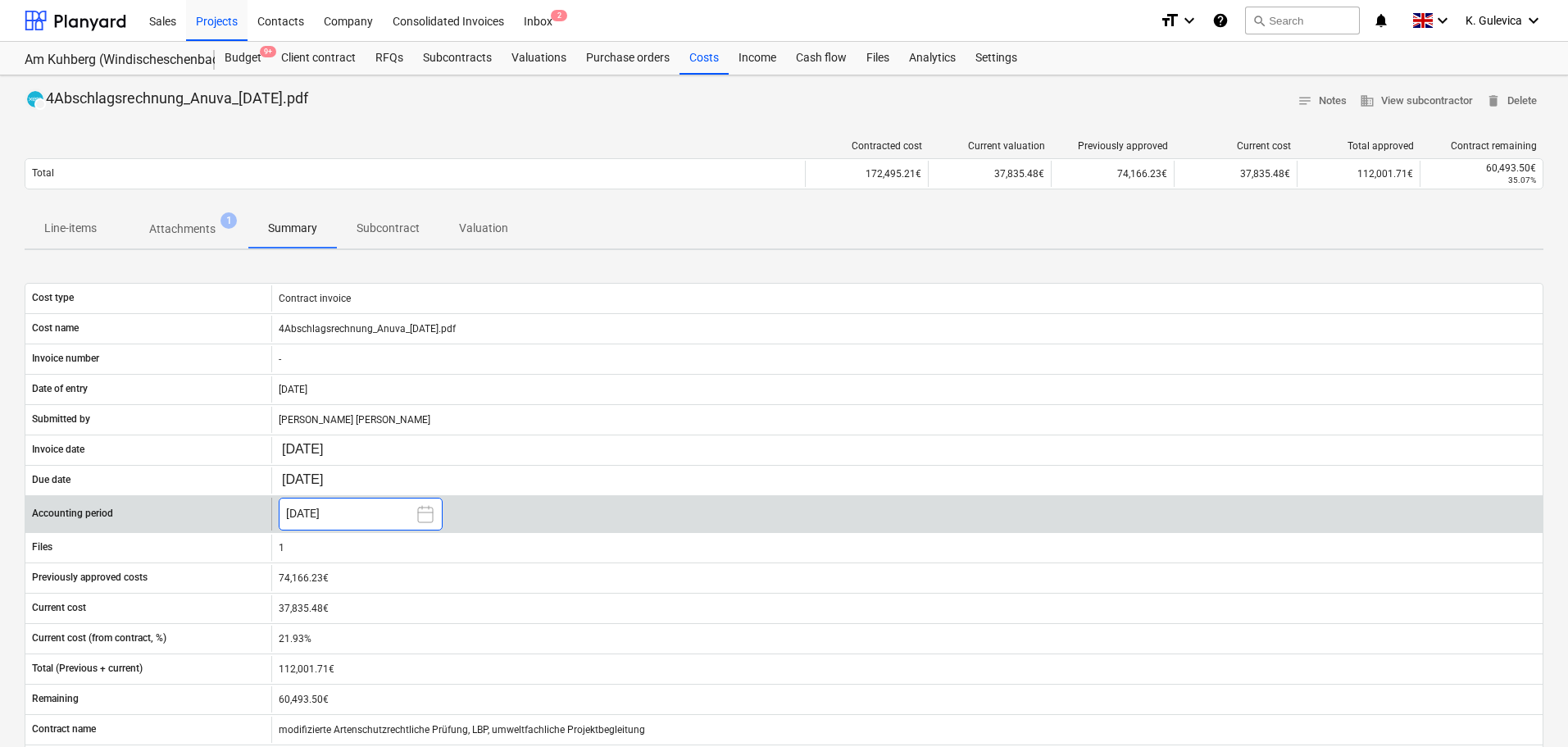
click at [356, 515] on button "[DATE]" at bounding box center [361, 514] width 164 height 33
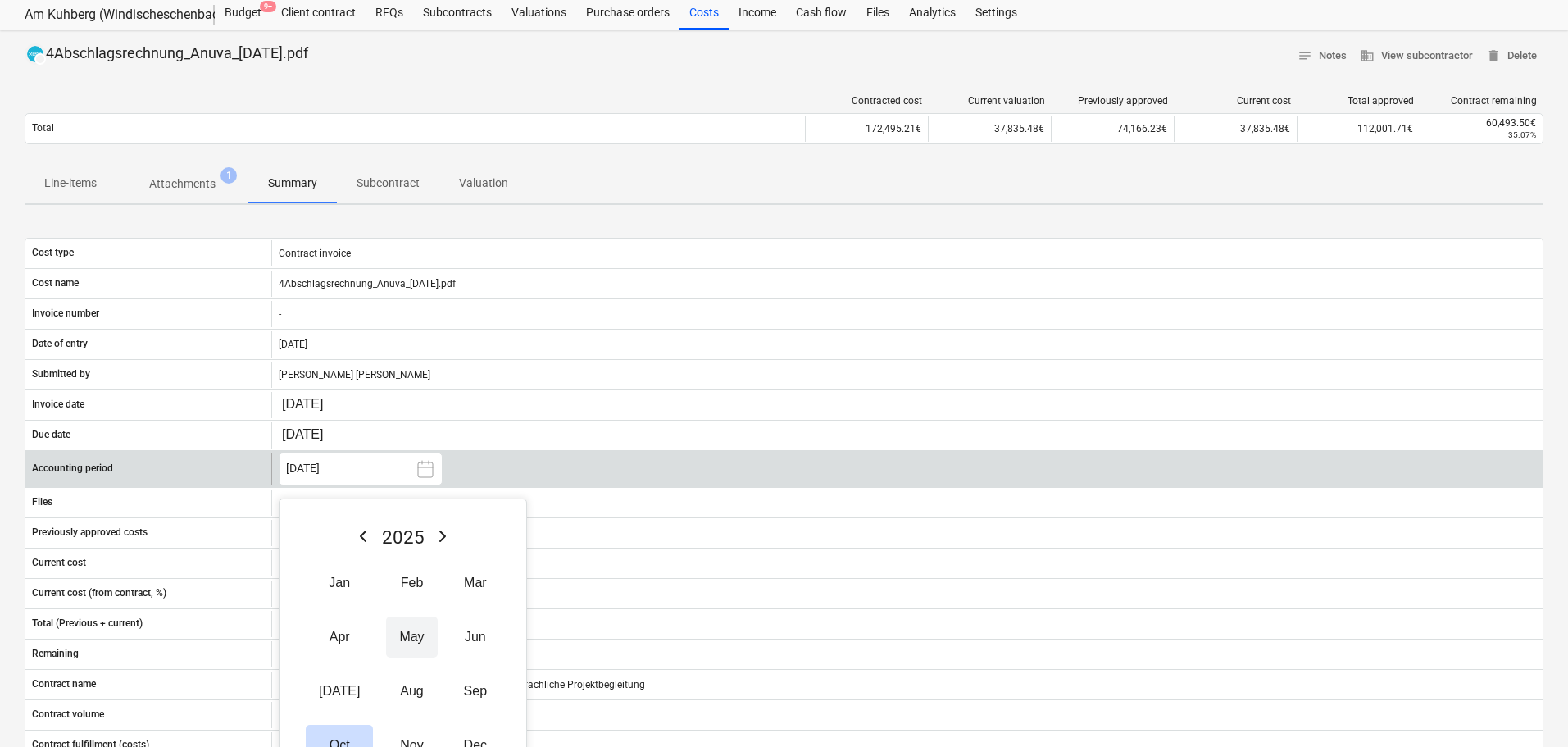
scroll to position [82, 0]
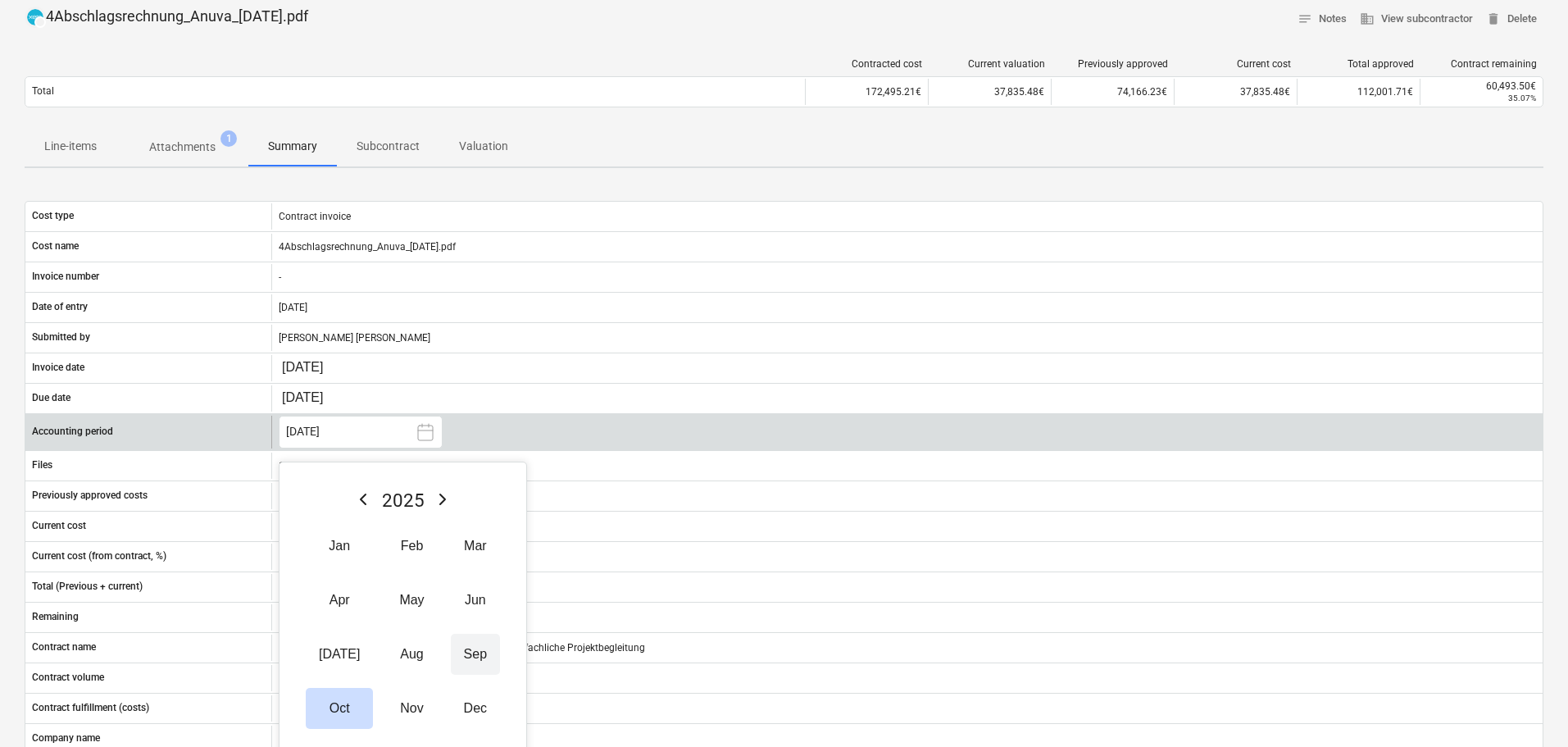
click at [452, 645] on button "Sep" at bounding box center [475, 654] width 49 height 41
